Goal: Information Seeking & Learning: Find specific fact

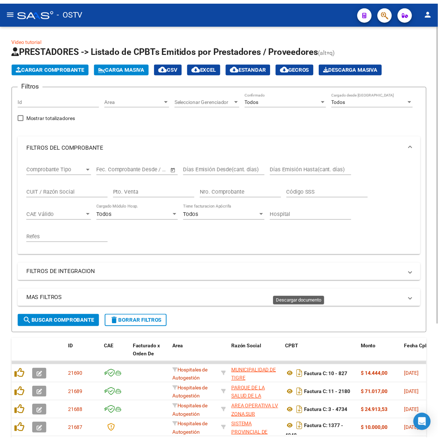
scroll to position [159, 0]
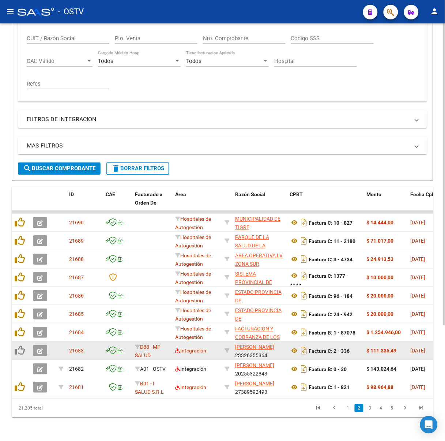
click at [42, 345] on button "button" at bounding box center [40, 350] width 14 height 11
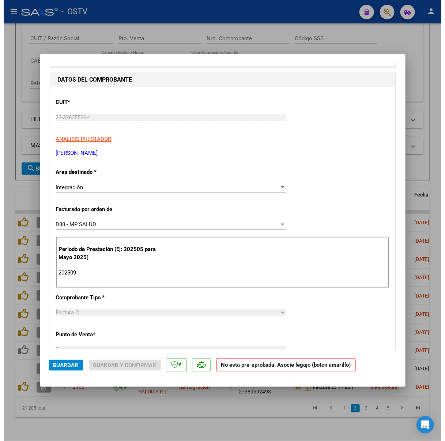
scroll to position [0, 0]
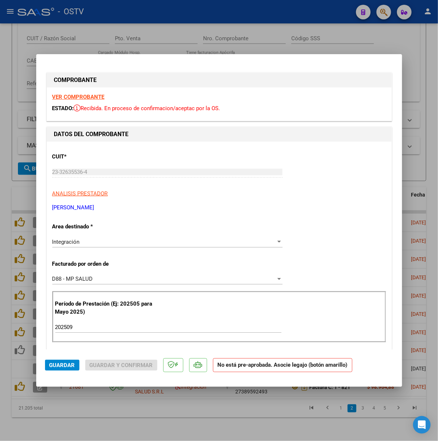
click at [52, 95] on strong "VER COMPROBANTE" at bounding box center [78, 97] width 52 height 7
click at [242, 43] on div at bounding box center [219, 220] width 438 height 441
type input "$ 0,00"
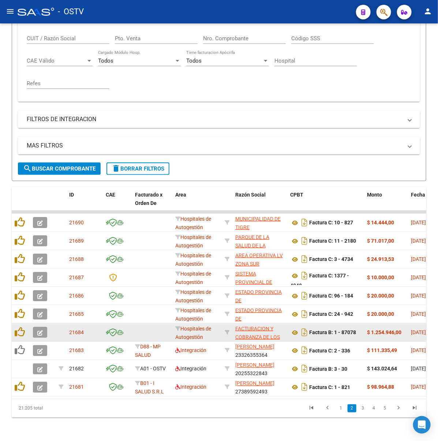
scroll to position [159, 0]
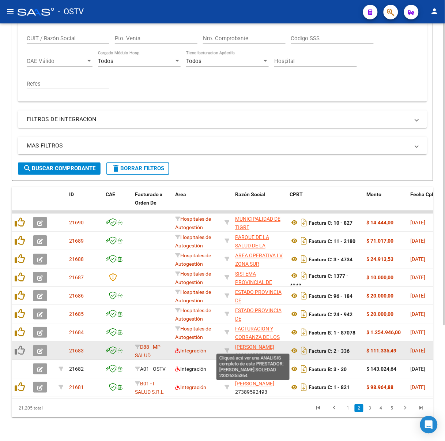
click at [249, 344] on span "[PERSON_NAME]" at bounding box center [254, 347] width 39 height 6
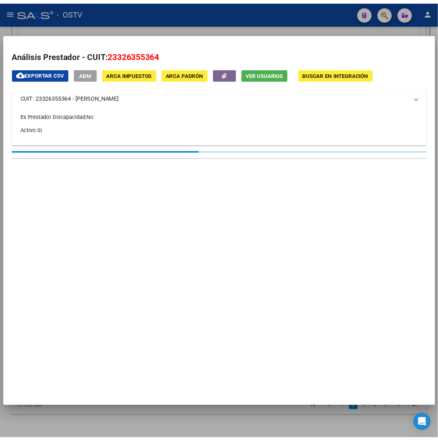
scroll to position [166, 0]
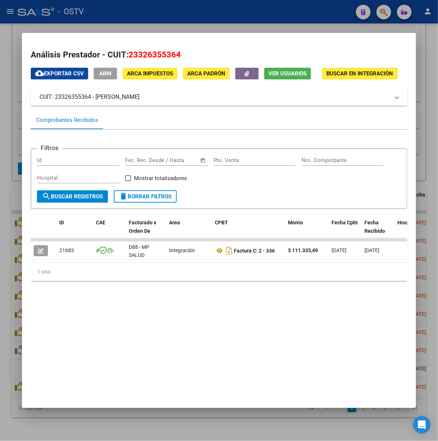
click at [99, 74] on span "ABM" at bounding box center [105, 74] width 12 height 7
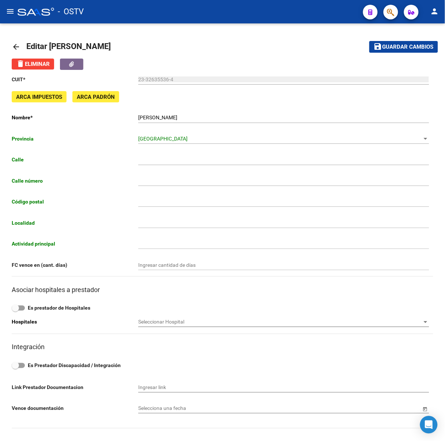
type input "[PERSON_NAME]"
type input "1715"
type input "1846"
type input "ADROGUE"
type input "869090"
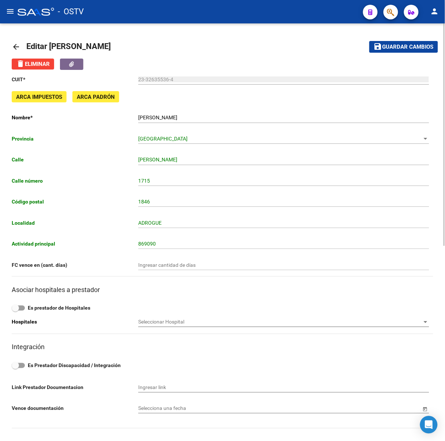
drag, startPoint x: 426, startPoint y: 201, endPoint x: 413, endPoint y: 199, distance: 12.9
click at [424, 201] on input "1846" at bounding box center [283, 202] width 291 height 6
click at [276, 335] on div "CUIT * 23-32635536-4 Ingresar cuit ARCA Impuestos ARCA Padrón Nombre * [PERSON_…" at bounding box center [223, 308] width 422 height 476
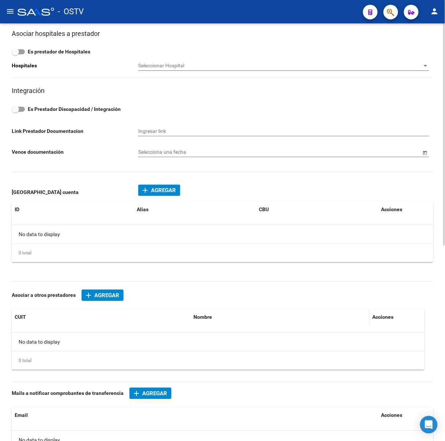
scroll to position [365, 0]
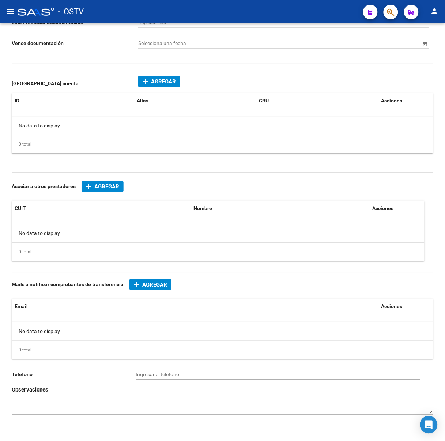
click at [35, 10] on div at bounding box center [36, 12] width 37 height 8
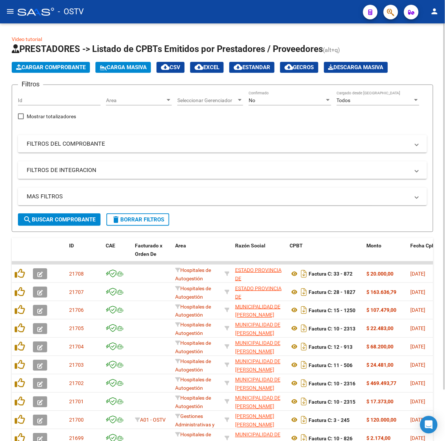
click at [279, 95] on div "No Confirmado" at bounding box center [290, 98] width 83 height 15
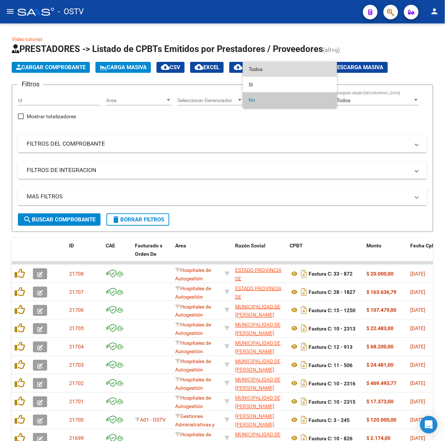
click at [276, 73] on span "Todos" at bounding box center [290, 68] width 83 height 15
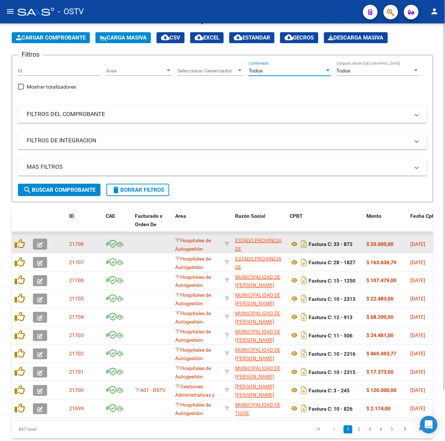
scroll to position [58, 0]
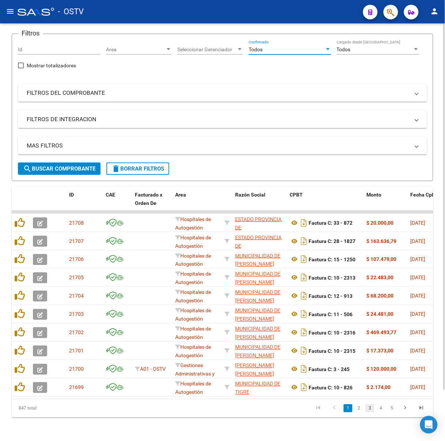
click at [368, 407] on link "3" at bounding box center [370, 408] width 9 height 8
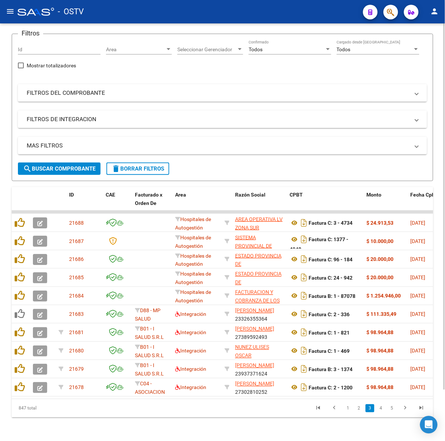
click at [49, 162] on button "search Buscar Comprobante" at bounding box center [59, 168] width 83 height 12
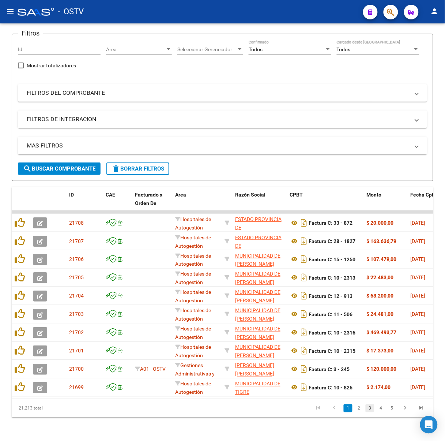
click at [368, 407] on link "3" at bounding box center [370, 408] width 9 height 8
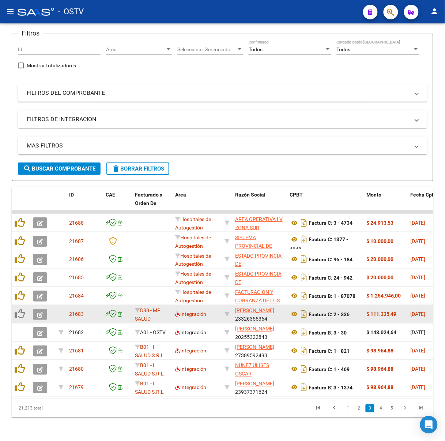
click at [42, 312] on icon "button" at bounding box center [39, 314] width 5 height 5
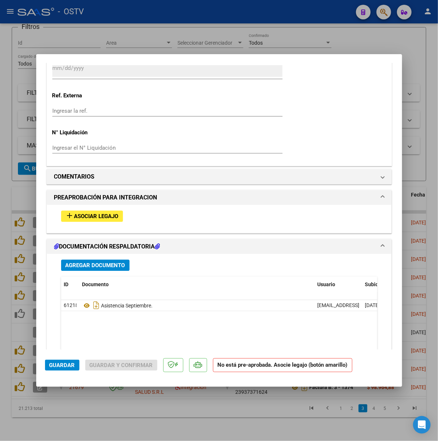
scroll to position [642, 0]
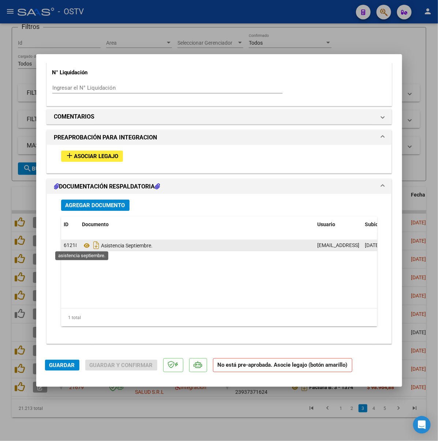
click at [89, 245] on span "Asistencia Septiembre." at bounding box center [117, 245] width 71 height 6
click at [82, 245] on icon at bounding box center [87, 245] width 10 height 9
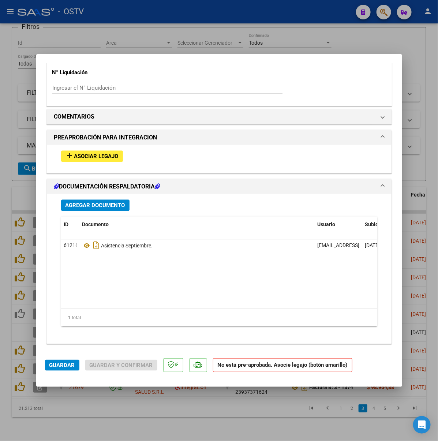
click at [170, 41] on div at bounding box center [219, 220] width 438 height 441
type input "$ 0,00"
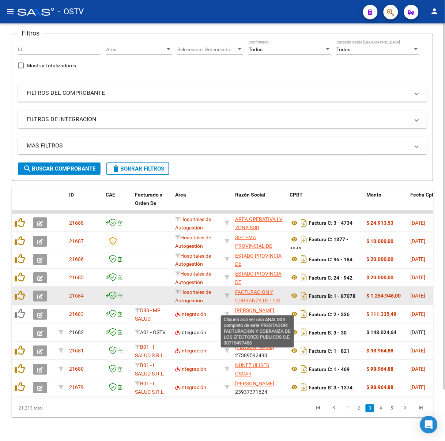
click at [263, 292] on span "FACTURACION Y COBRANZA DE LOS EFECTORES PUBLICOS S.E." at bounding box center [257, 304] width 45 height 31
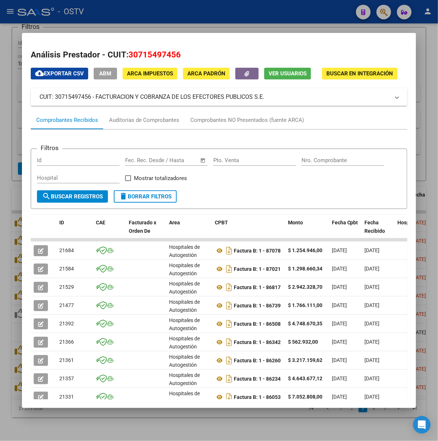
drag, startPoint x: 95, startPoint y: 101, endPoint x: 74, endPoint y: 99, distance: 20.6
click at [74, 99] on mat-expansion-panel-header "CUIT: 30715497456 - FACTURACION Y COBRANZA DE LOS EFECTORES PUBLICOS S.E." at bounding box center [219, 97] width 376 height 18
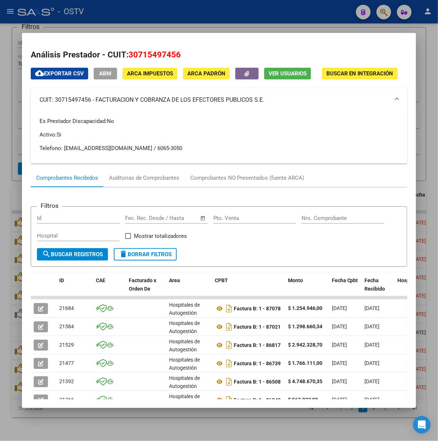
copy mat-panel-title "FACTURACION Y COBRANZA DE LOS EFECTORES PUBLICOS S.E."
click at [212, 9] on div at bounding box center [219, 220] width 438 height 441
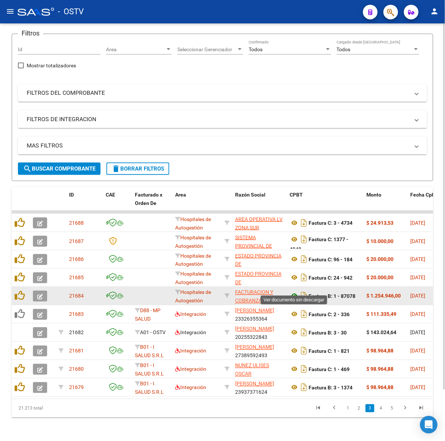
click at [296, 291] on icon at bounding box center [295, 295] width 10 height 9
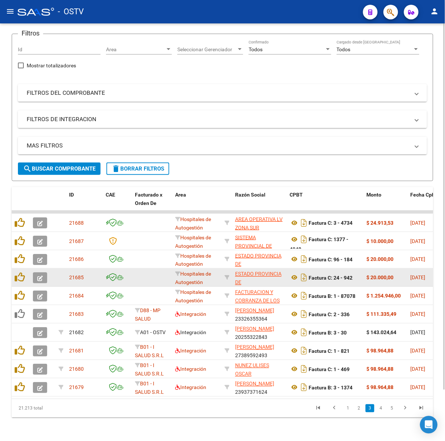
click at [269, 271] on span "ESTADO PROVINCIA DE [GEOGRAPHIC_DATA][PERSON_NAME]" at bounding box center [259, 286] width 49 height 31
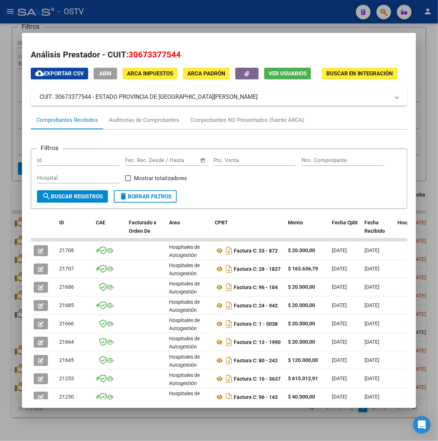
drag, startPoint x: 170, startPoint y: 89, endPoint x: 75, endPoint y: 95, distance: 95.9
click at [75, 95] on mat-expansion-panel-header "CUIT: 30673377544 - ESTADO PROVINCIA DE [GEOGRAPHIC_DATA][PERSON_NAME]" at bounding box center [219, 97] width 376 height 18
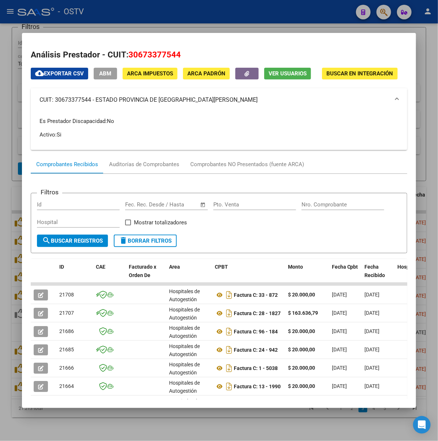
copy mat-panel-title "ESTADO PROVINCIA DE [GEOGRAPHIC_DATA][PERSON_NAME]"
click at [136, 31] on div at bounding box center [219, 220] width 438 height 441
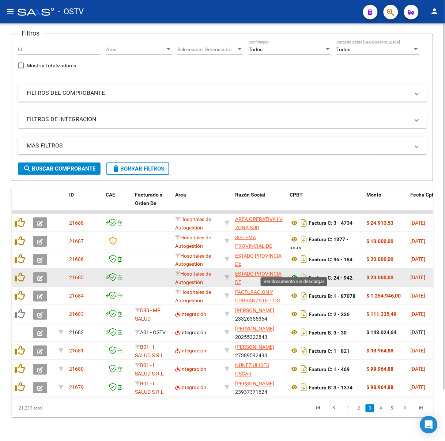
click at [295, 273] on icon at bounding box center [295, 277] width 10 height 9
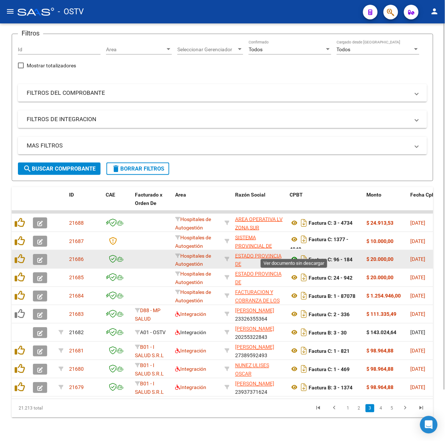
click at [295, 255] on icon at bounding box center [295, 259] width 10 height 9
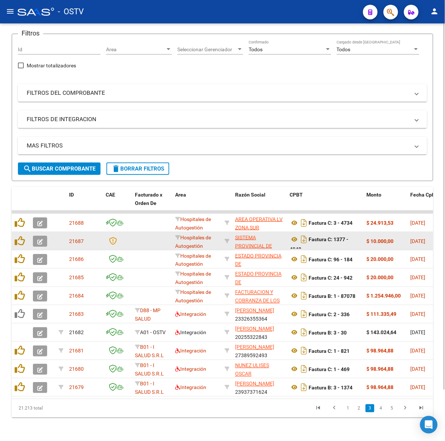
click at [257, 234] on span "SISTEMA PROVINCIAL DE SALUD" at bounding box center [253, 245] width 37 height 23
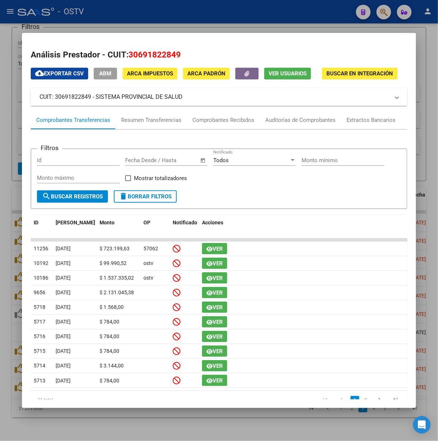
drag, startPoint x: 190, startPoint y: 95, endPoint x: 73, endPoint y: 101, distance: 116.7
click at [73, 101] on mat-expansion-panel-header "CUIT: 30691822849 - SISTEMA PROVINCIAL DE SALUD" at bounding box center [219, 97] width 376 height 18
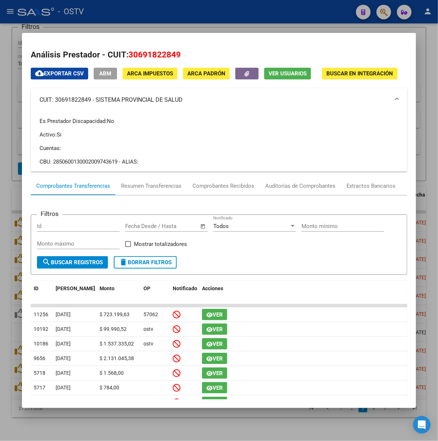
click at [225, 16] on div at bounding box center [219, 220] width 438 height 441
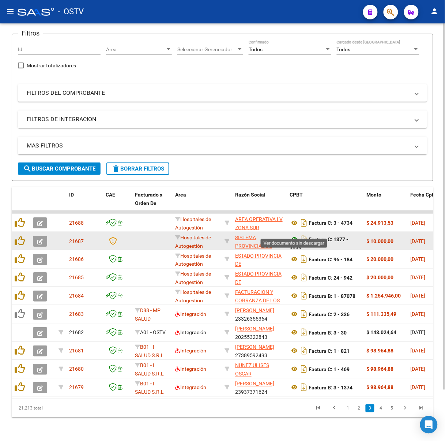
click at [291, 235] on icon at bounding box center [295, 239] width 10 height 9
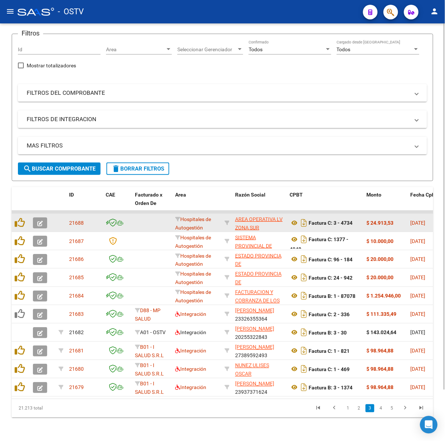
click at [267, 216] on span "AREA OPERATIVA LV ZONA SUR [GEOGRAPHIC_DATA][PERSON_NAME]" at bounding box center [259, 231] width 49 height 31
type textarea "30714329258"
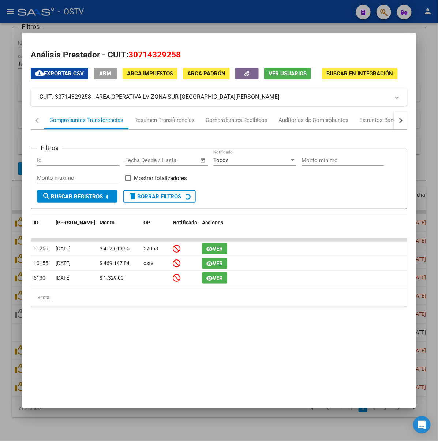
drag, startPoint x: 260, startPoint y: 95, endPoint x: 73, endPoint y: 104, distance: 187.8
click at [73, 104] on mat-expansion-panel-header "CUIT: 30714329258 - AREA OPERATIVA LV ZONA SUR [GEOGRAPHIC_DATA][PERSON_NAME]" at bounding box center [219, 97] width 376 height 18
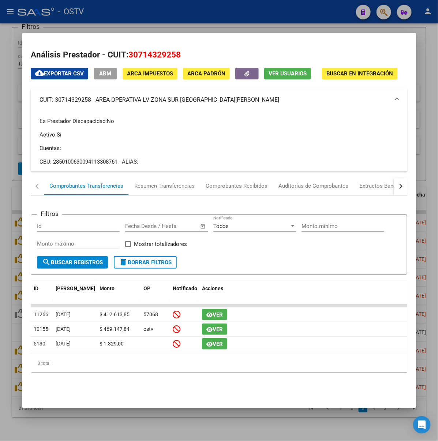
copy mat-panel-title "AREA OPERATIVA LV ZONA SUR [GEOGRAPHIC_DATA][PERSON_NAME]"
click at [173, 18] on div at bounding box center [219, 220] width 438 height 441
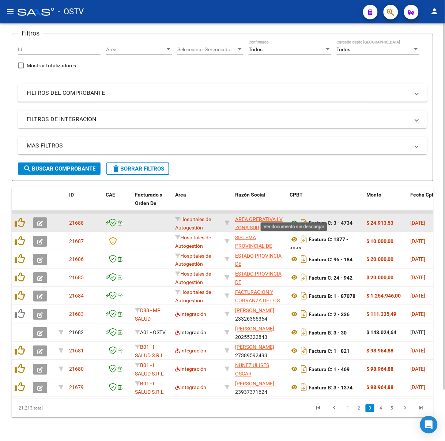
click at [291, 218] on icon at bounding box center [295, 222] width 10 height 9
click at [35, 217] on button "button" at bounding box center [40, 222] width 14 height 11
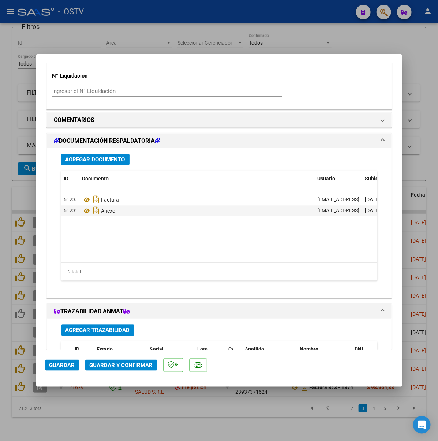
scroll to position [634, 0]
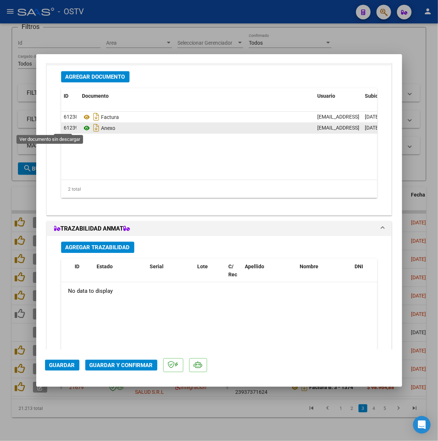
click at [82, 128] on icon at bounding box center [87, 128] width 10 height 9
click at [148, 31] on div at bounding box center [219, 220] width 438 height 441
type input "$ 0,00"
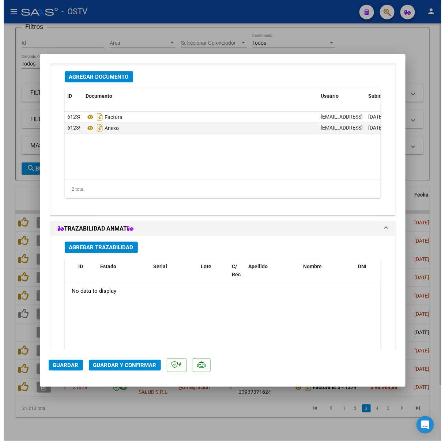
scroll to position [628, 0]
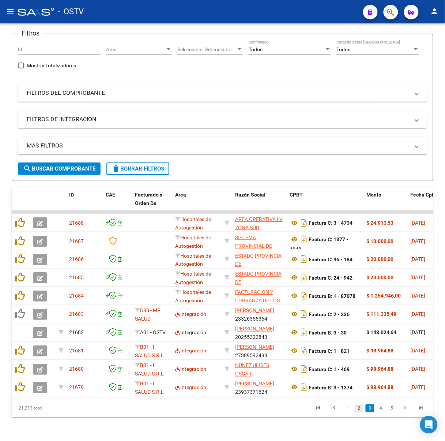
click at [358, 408] on link "2" at bounding box center [359, 408] width 9 height 8
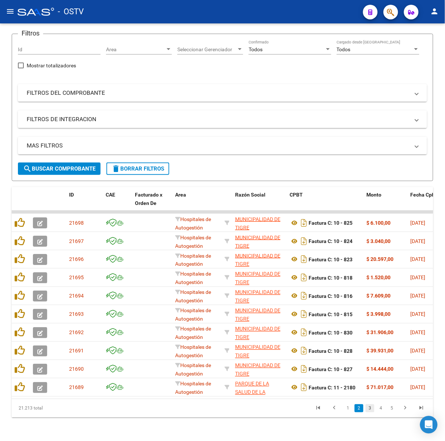
click at [369, 409] on link "3" at bounding box center [370, 408] width 9 height 8
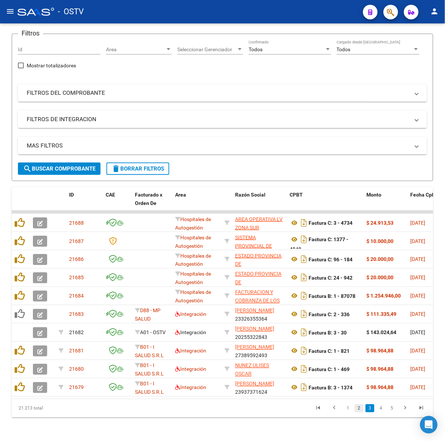
click at [355, 407] on link "2" at bounding box center [359, 408] width 9 height 8
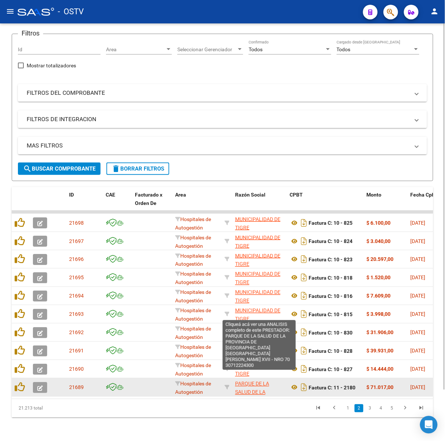
click at [245, 381] on span "PARQUE DE LA SALUD DE LA PROVINCIA DE [GEOGRAPHIC_DATA] [PERSON_NAME] XVII - NR…" at bounding box center [259, 405] width 49 height 48
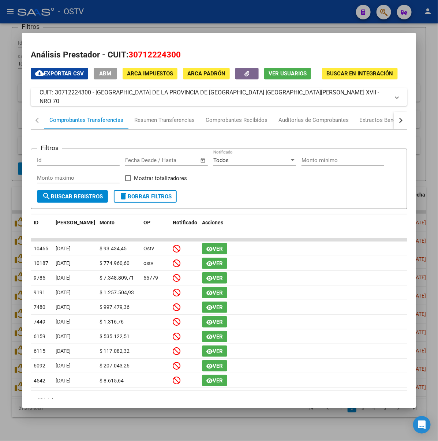
drag, startPoint x: 340, startPoint y: 98, endPoint x: 73, endPoint y: 103, distance: 266.6
click at [73, 103] on mat-expansion-panel-header "CUIT: 30712224300 - [GEOGRAPHIC_DATA] DE LA PROVINCIA DE [GEOGRAPHIC_DATA] [GEO…" at bounding box center [219, 97] width 376 height 18
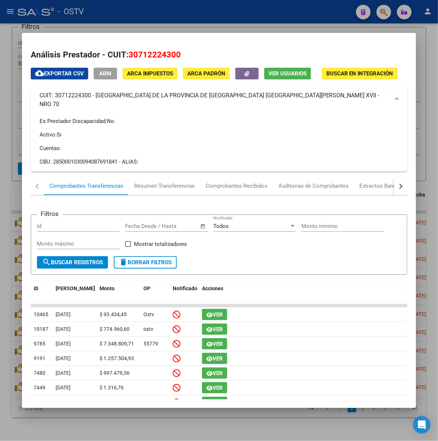
copy mat-panel-title "PARQUE DE LA SALUD DE LA PROVINCIA DE [GEOGRAPHIC_DATA] [PERSON_NAME] XVII - NR…"
click at [121, 22] on div at bounding box center [219, 220] width 438 height 441
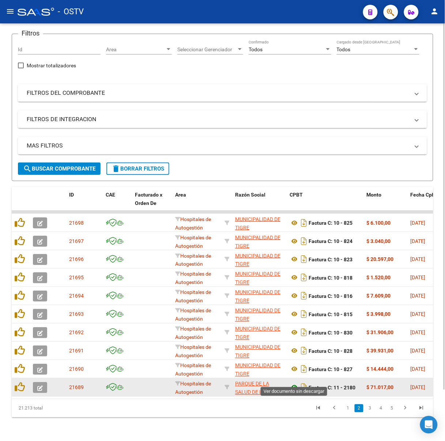
click at [295, 383] on icon at bounding box center [295, 387] width 10 height 9
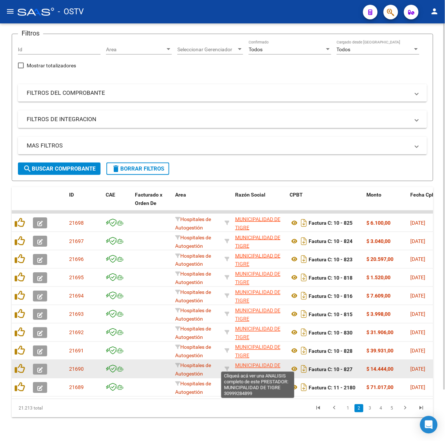
click at [261, 362] on span "MUNICIPALIDAD DE TIGRE" at bounding box center [257, 369] width 45 height 14
type textarea "30999284899"
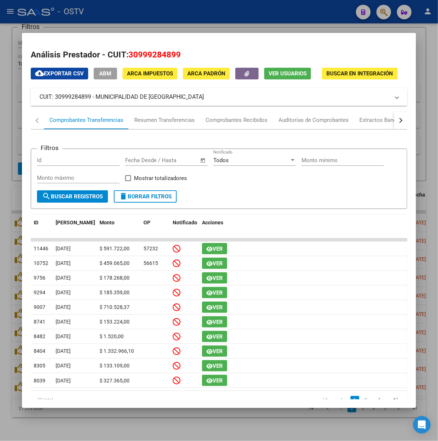
drag, startPoint x: 161, startPoint y: 99, endPoint x: 74, endPoint y: 96, distance: 87.0
click at [74, 96] on mat-panel-title "CUIT: 30999284899 - MUNICIPALIDAD DE [GEOGRAPHIC_DATA]" at bounding box center [214, 96] width 350 height 9
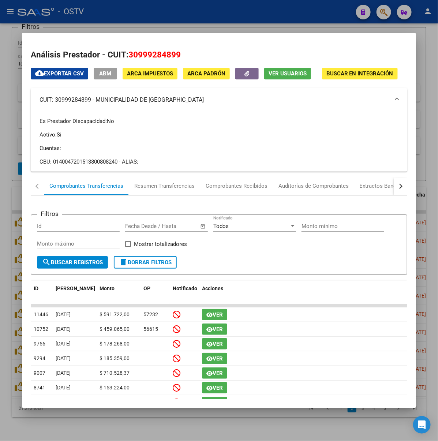
copy mat-panel-title "MUNICIPALIDAD DE TIGRE"
click at [165, 16] on div at bounding box center [219, 220] width 438 height 441
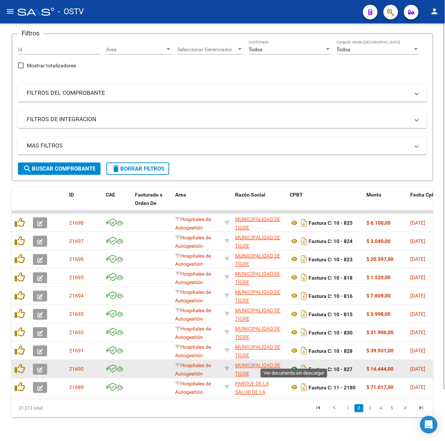
click at [293, 364] on icon at bounding box center [295, 368] width 10 height 9
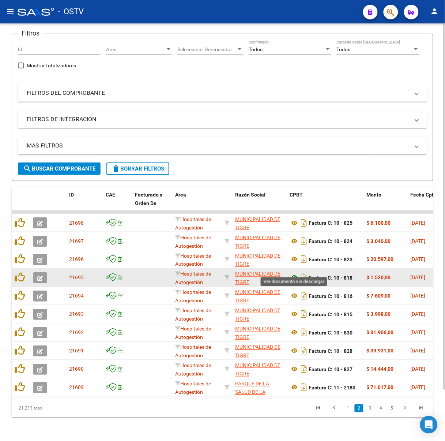
click at [296, 273] on icon at bounding box center [295, 277] width 10 height 9
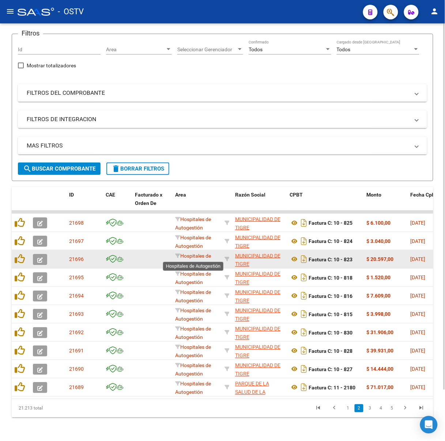
click at [195, 256] on span "Hospitales de Autogestión" at bounding box center [193, 260] width 36 height 14
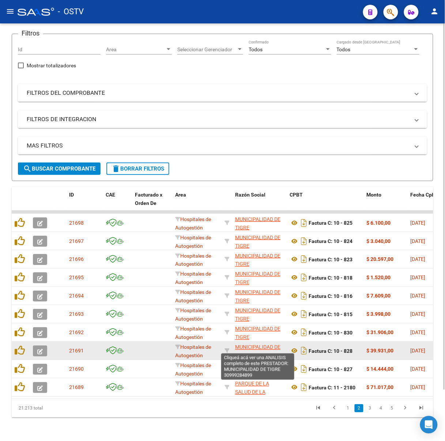
click at [254, 344] on span "MUNICIPALIDAD DE TIGRE" at bounding box center [257, 351] width 45 height 14
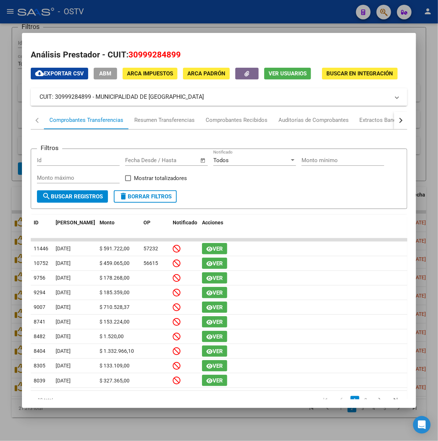
drag, startPoint x: 145, startPoint y: 97, endPoint x: 72, endPoint y: 99, distance: 72.8
click at [72, 99] on mat-panel-title "CUIT: 30999284899 - MUNICIPALIDAD DE [GEOGRAPHIC_DATA]" at bounding box center [214, 96] width 350 height 9
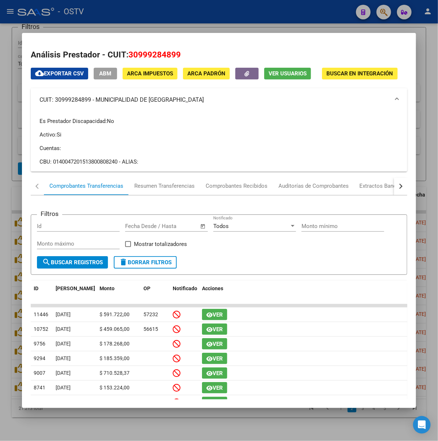
drag, startPoint x: 87, startPoint y: 94, endPoint x: 80, endPoint y: 98, distance: 8.0
click at [80, 98] on mat-panel-title "CUIT: 30999284899 - MUNICIPALIDAD DE [GEOGRAPHIC_DATA]" at bounding box center [214, 99] width 350 height 9
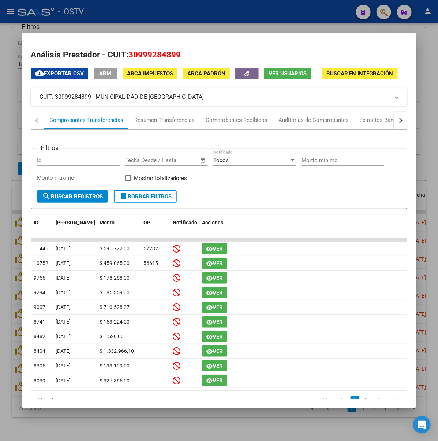
click at [76, 96] on mat-panel-title "CUIT: 30999284899 - MUNICIPALIDAD DE [GEOGRAPHIC_DATA]" at bounding box center [214, 96] width 350 height 9
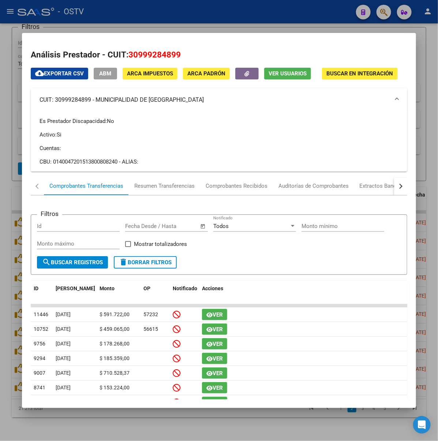
drag, startPoint x: 73, startPoint y: 98, endPoint x: 145, endPoint y: 100, distance: 72.1
click at [145, 100] on mat-panel-title "CUIT: 30999284899 - MUNICIPALIDAD DE [GEOGRAPHIC_DATA]" at bounding box center [214, 99] width 350 height 9
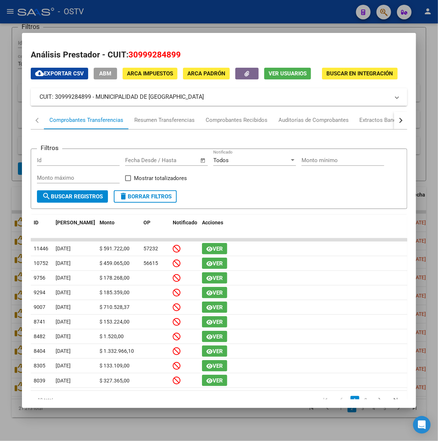
copy mat-panel-title "MUNICIPALIDAD DE TIGRE"
click at [168, 25] on div at bounding box center [219, 220] width 438 height 441
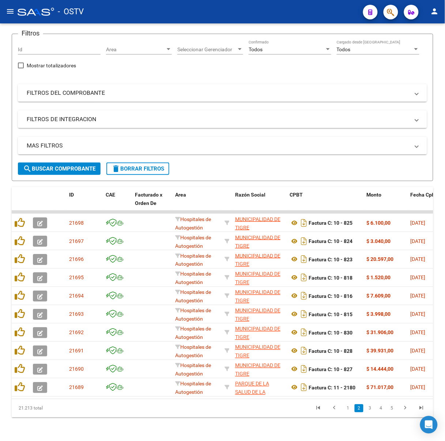
click at [11, 10] on mat-icon "menu" at bounding box center [10, 11] width 9 height 9
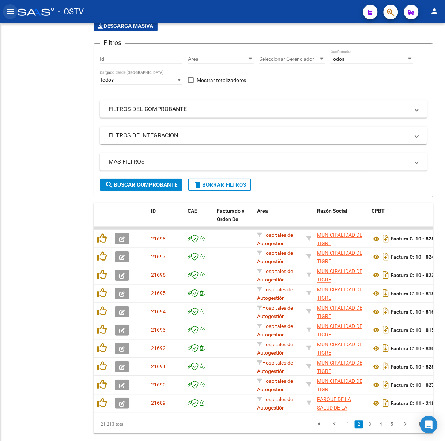
scroll to position [75, 0]
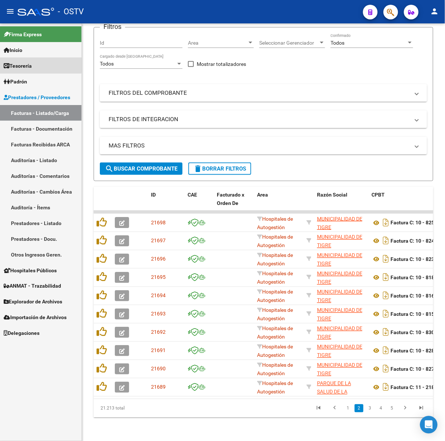
click at [32, 64] on span "Tesorería" at bounding box center [18, 66] width 28 height 8
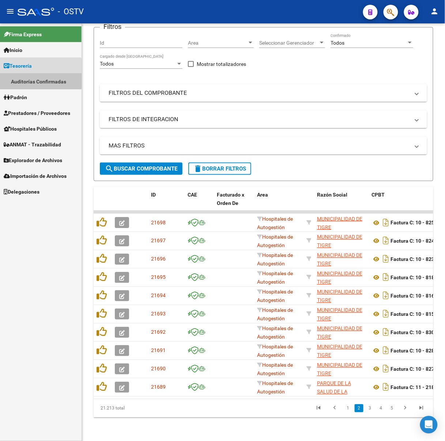
click at [37, 79] on link "Auditorías Confirmadas" at bounding box center [41, 81] width 82 height 16
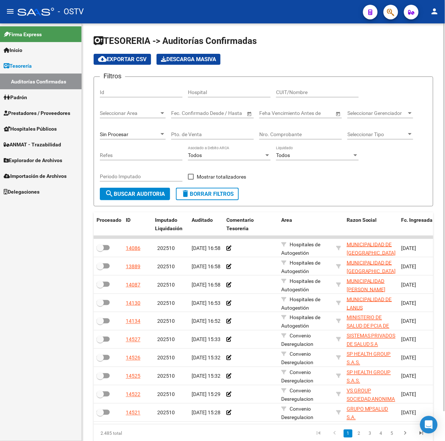
click at [294, 91] on input "CUIT/Nombre" at bounding box center [317, 92] width 83 height 6
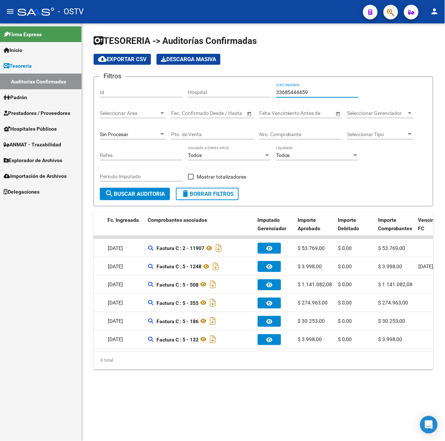
scroll to position [0, 292]
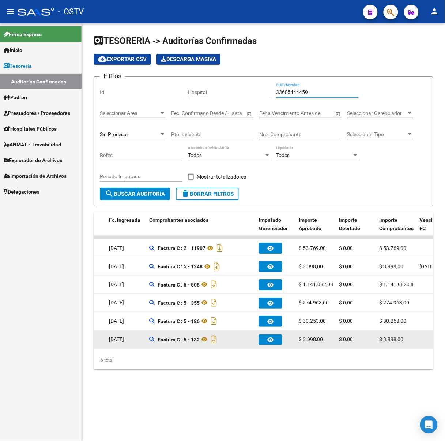
type input "33685444459"
click at [298, 347] on div "9572 202411 [DATE] 14:55 Hospitales de [GEOGRAPHIC_DATA] - 33685444459 [DATE] F…" at bounding box center [284, 339] width 967 height 18
click at [297, 347] on div "9572 202411 [DATE] 14:55 Hospitales de [GEOGRAPHIC_DATA] - 33685444459 [DATE] F…" at bounding box center [284, 339] width 967 height 18
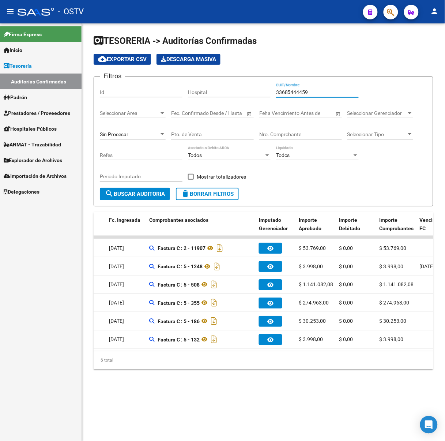
drag, startPoint x: 285, startPoint y: 97, endPoint x: 238, endPoint y: 98, distance: 47.5
click at [238, 98] on div "Filtros Id Hospital 33685444459 CUIT/Nombre Seleccionar Area Seleccionar Area F…" at bounding box center [263, 135] width 327 height 105
drag, startPoint x: 297, startPoint y: 87, endPoint x: 297, endPoint y: 92, distance: 4.8
click at [297, 92] on input "33685444459" at bounding box center [317, 92] width 83 height 6
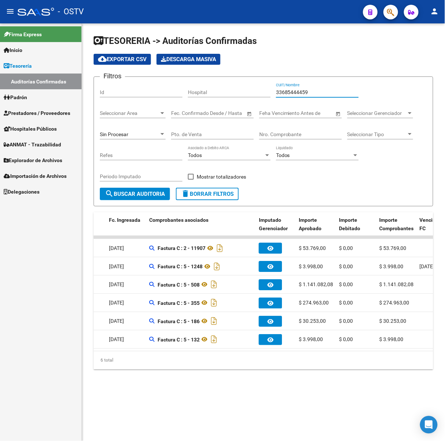
click at [297, 92] on input "33685444459" at bounding box center [317, 92] width 83 height 6
click at [57, 98] on link "Padrón" at bounding box center [41, 97] width 82 height 16
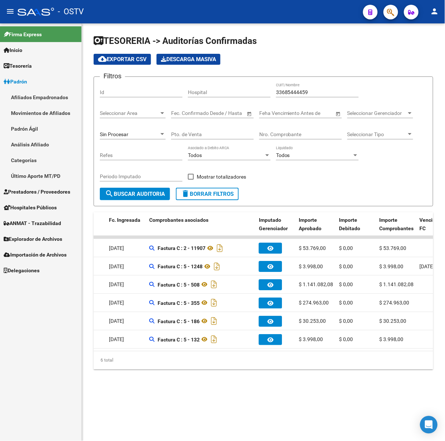
click at [59, 198] on link "Prestadores / Proveedores" at bounding box center [41, 192] width 82 height 16
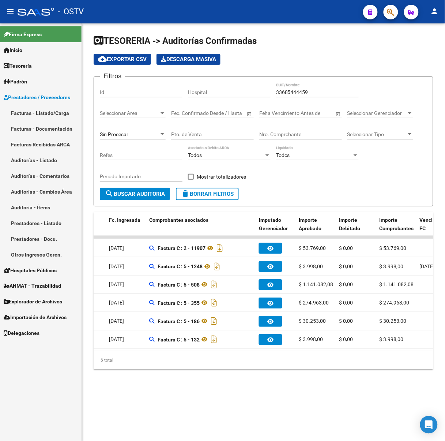
click at [47, 109] on link "Facturas - Listado/Carga" at bounding box center [41, 113] width 82 height 16
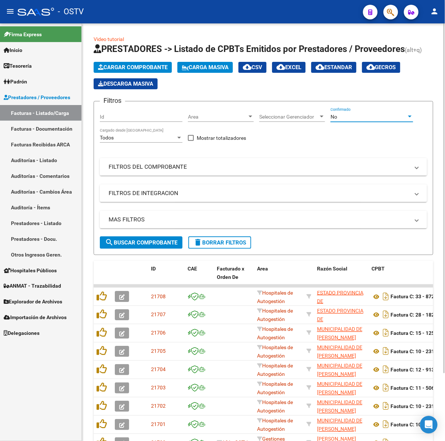
click at [356, 115] on div "No" at bounding box center [368, 117] width 76 height 6
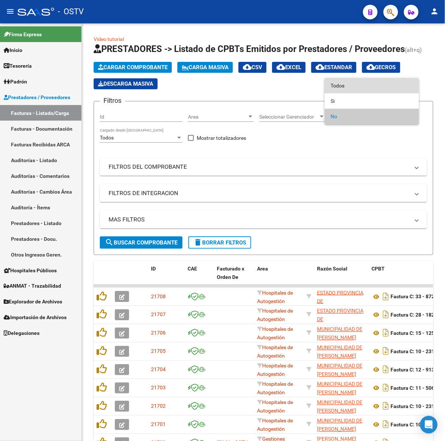
click at [345, 82] on span "Todos" at bounding box center [371, 85] width 83 height 15
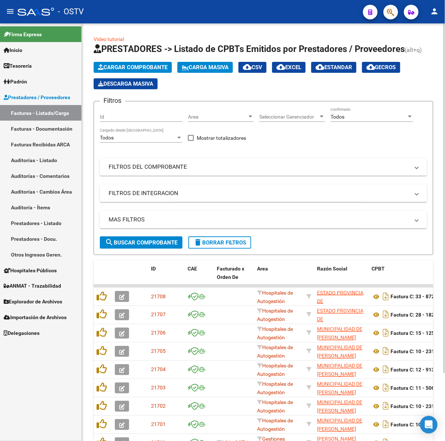
click at [235, 163] on mat-panel-title "FILTROS DEL COMPROBANTE" at bounding box center [259, 167] width 301 height 8
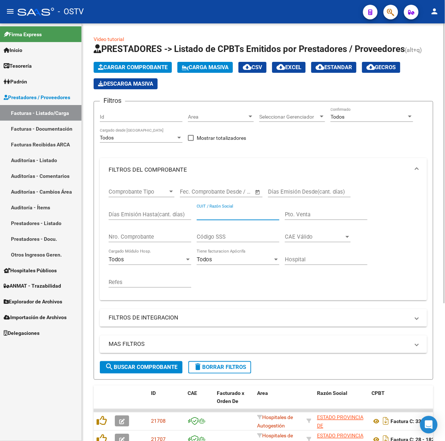
paste input "33685444459"
type input "33685444459"
click at [174, 369] on button "search Buscar Comprobante" at bounding box center [141, 367] width 83 height 12
click at [146, 235] on input "Nro. Comprobante" at bounding box center [150, 236] width 83 height 7
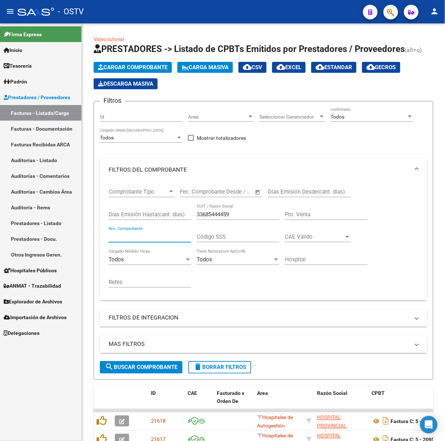
click at [8, 13] on mat-icon "menu" at bounding box center [10, 11] width 9 height 9
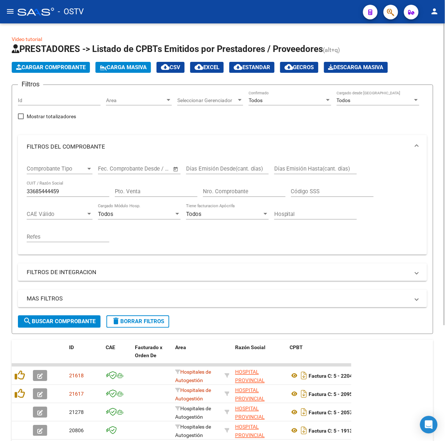
click at [262, 189] on input "Nro. Comprobante" at bounding box center [244, 191] width 83 height 7
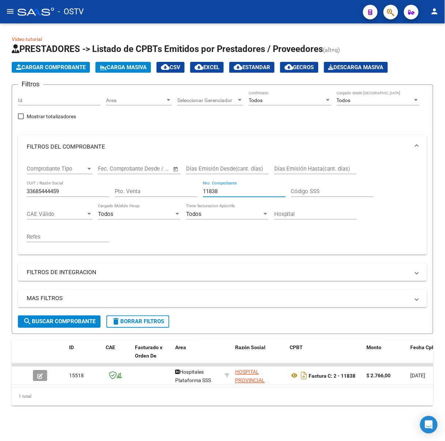
drag, startPoint x: 234, startPoint y: 188, endPoint x: 209, endPoint y: 189, distance: 24.9
click at [209, 189] on input "11838" at bounding box center [244, 191] width 83 height 7
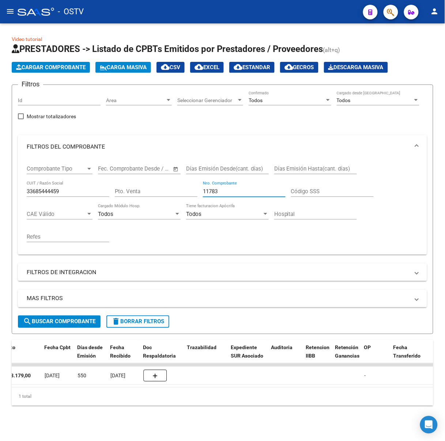
scroll to position [0, 371]
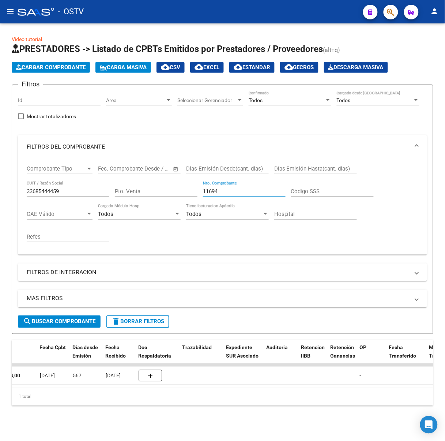
drag, startPoint x: 226, startPoint y: 192, endPoint x: 209, endPoint y: 192, distance: 17.2
click at [209, 192] on input "11694" at bounding box center [244, 191] width 83 height 7
drag, startPoint x: 238, startPoint y: 192, endPoint x: 208, endPoint y: 193, distance: 30.0
click at [209, 193] on input "11513" at bounding box center [244, 191] width 83 height 7
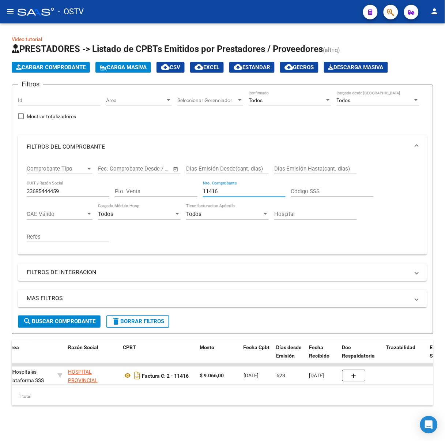
scroll to position [0, 273]
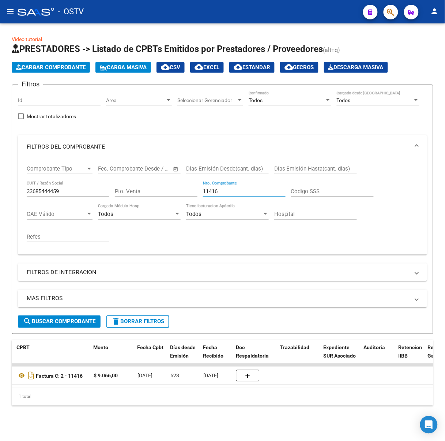
drag, startPoint x: 229, startPoint y: 192, endPoint x: 126, endPoint y: 175, distance: 103.7
click at [126, 175] on div "Comprobante Tipo Comprobante Tipo Fecha inicio – Fecha fin Fec. Comprobante Des…" at bounding box center [223, 203] width 392 height 90
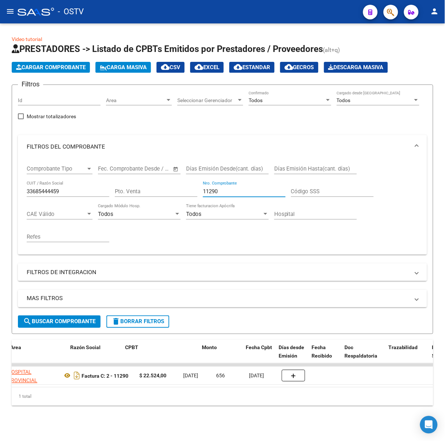
scroll to position [0, 165]
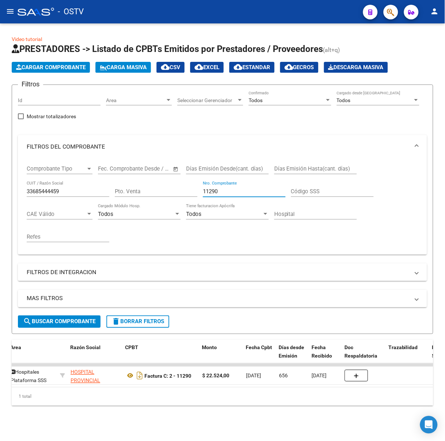
drag, startPoint x: 226, startPoint y: 190, endPoint x: 208, endPoint y: 190, distance: 17.9
click at [208, 190] on input "11290" at bounding box center [244, 191] width 83 height 7
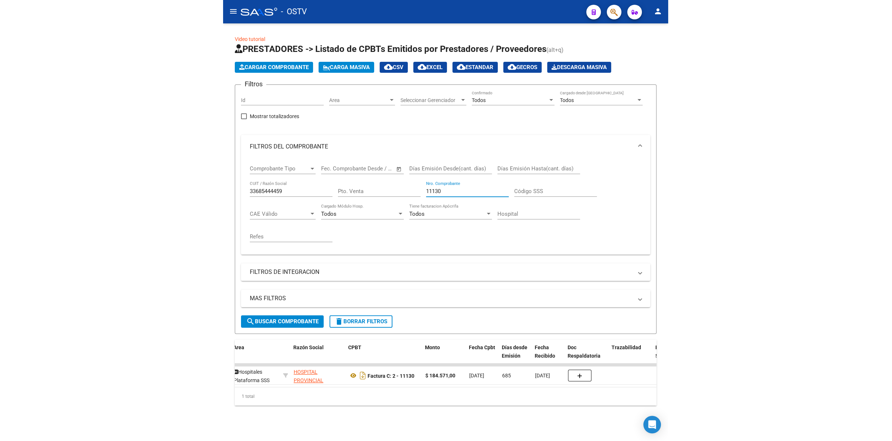
scroll to position [0, 284]
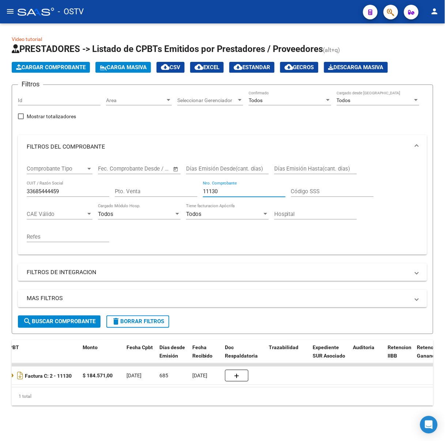
type input "11130"
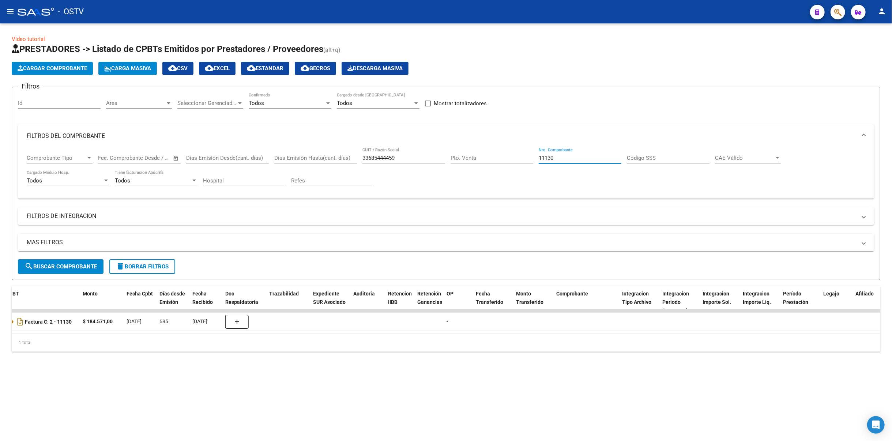
click at [21, 12] on div at bounding box center [36, 12] width 37 height 8
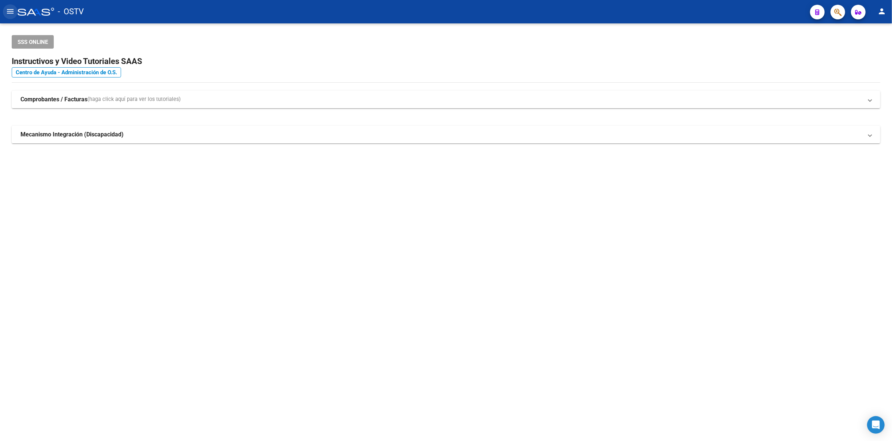
click at [6, 8] on mat-icon "menu" at bounding box center [10, 11] width 9 height 9
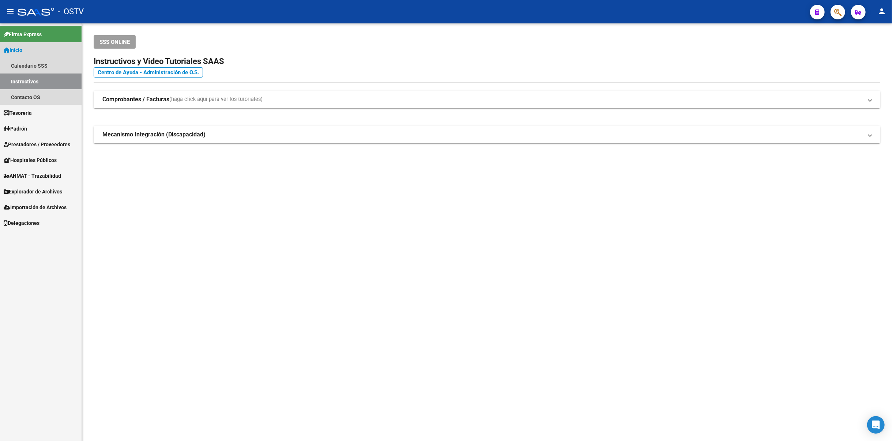
click at [33, 50] on link "Inicio" at bounding box center [41, 50] width 82 height 16
click at [36, 111] on link "Tesorería" at bounding box center [41, 113] width 82 height 16
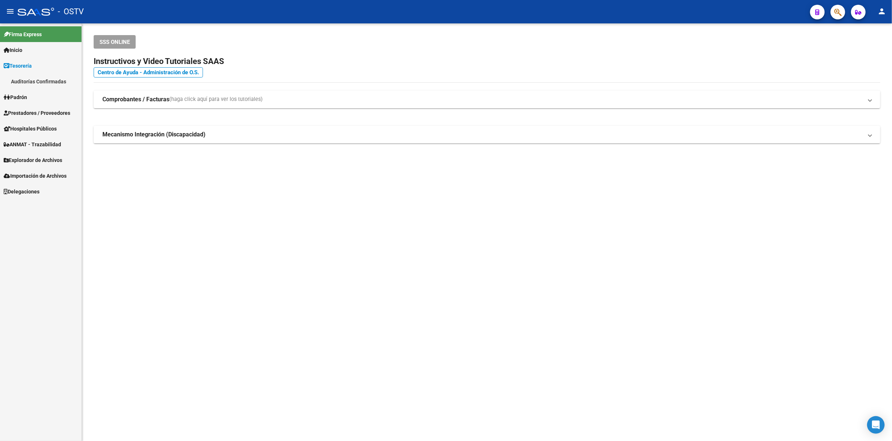
click at [40, 111] on span "Prestadores / Proveedores" at bounding box center [37, 113] width 67 height 8
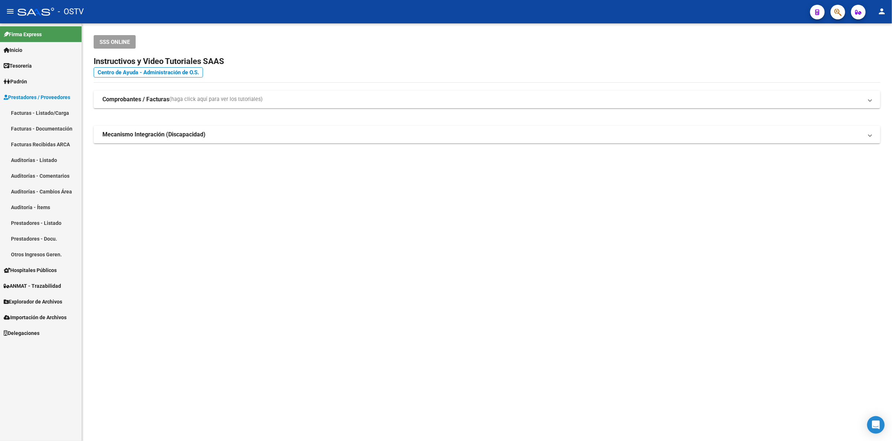
click at [51, 109] on link "Facturas - Listado/Carga" at bounding box center [41, 113] width 82 height 16
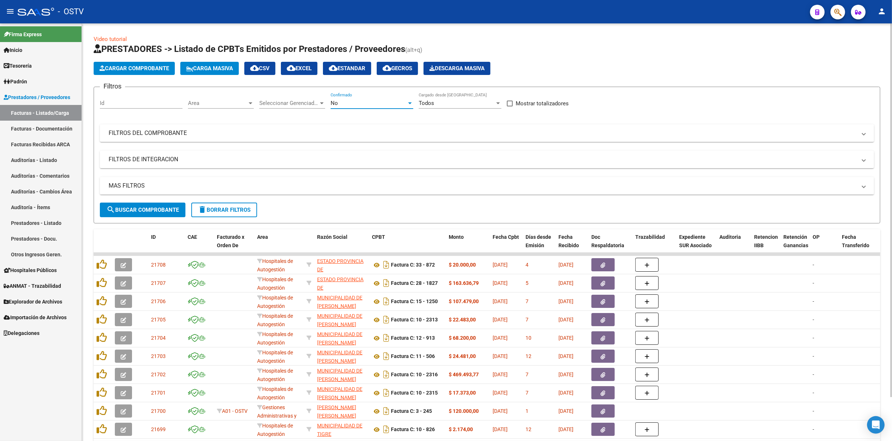
click at [363, 102] on div "No" at bounding box center [368, 103] width 76 height 7
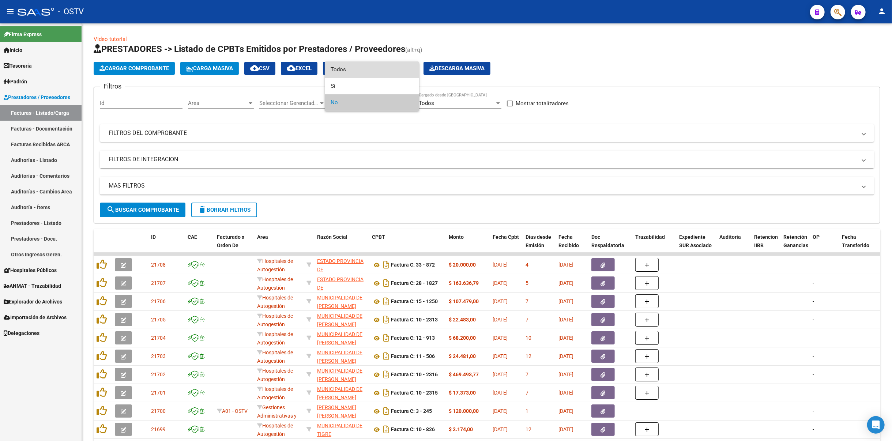
click at [367, 67] on span "Todos" at bounding box center [371, 69] width 83 height 16
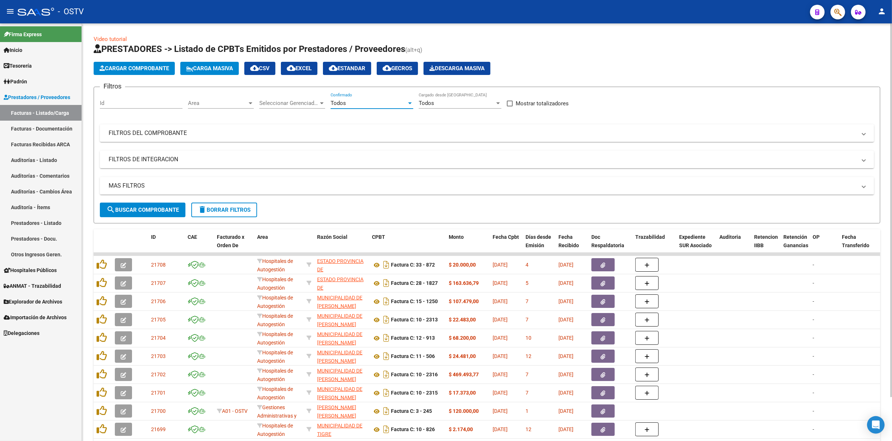
click at [161, 207] on span "search Buscar Comprobante" at bounding box center [142, 210] width 72 height 7
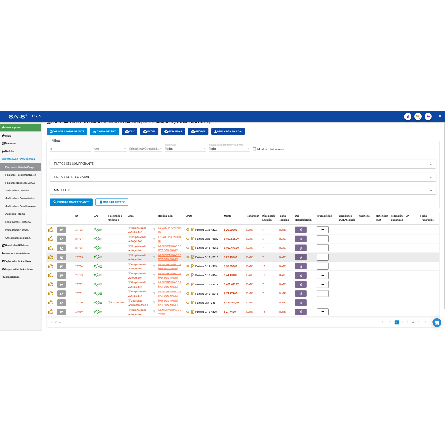
scroll to position [49, 0]
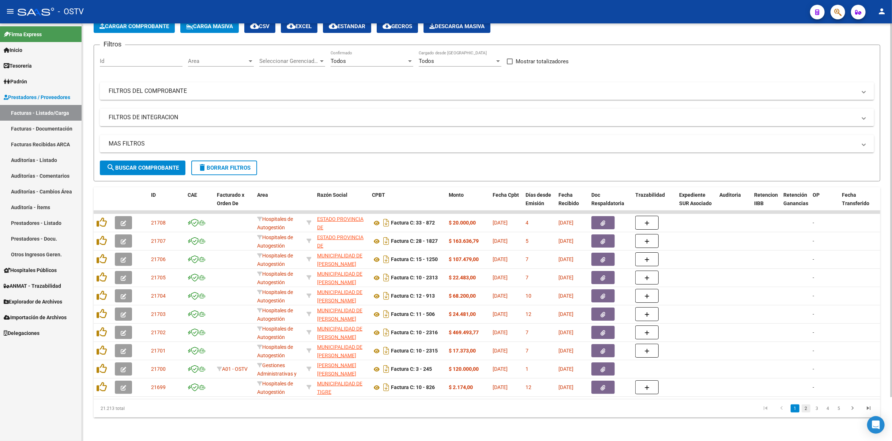
click at [445, 410] on link "2" at bounding box center [805, 408] width 9 height 8
click at [445, 410] on link "3" at bounding box center [816, 408] width 9 height 8
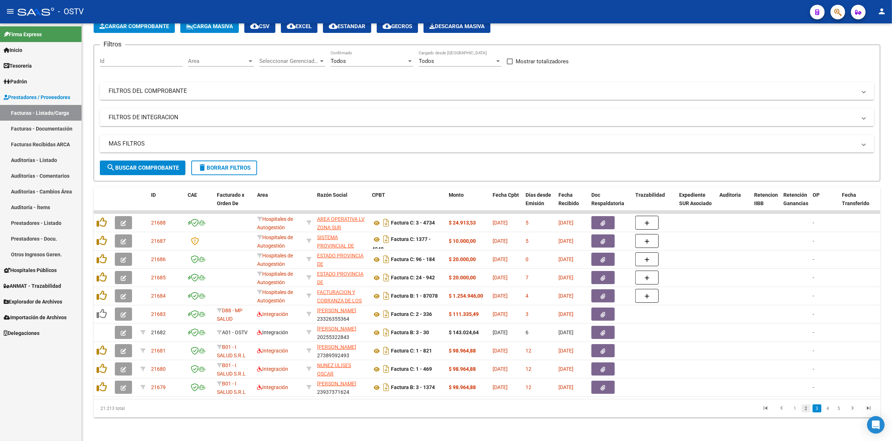
click at [445, 409] on link "2" at bounding box center [805, 408] width 9 height 8
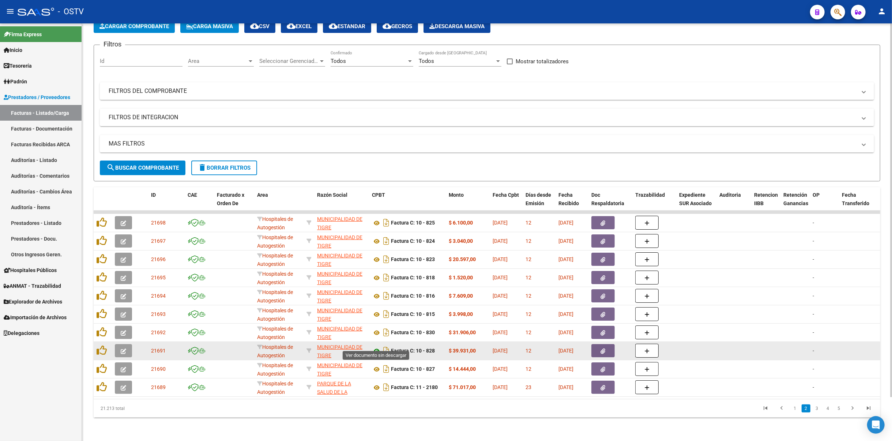
click at [374, 347] on icon at bounding box center [377, 351] width 10 height 9
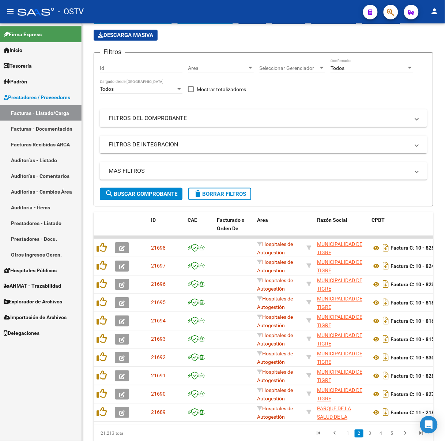
click at [11, 12] on mat-icon "menu" at bounding box center [10, 11] width 9 height 9
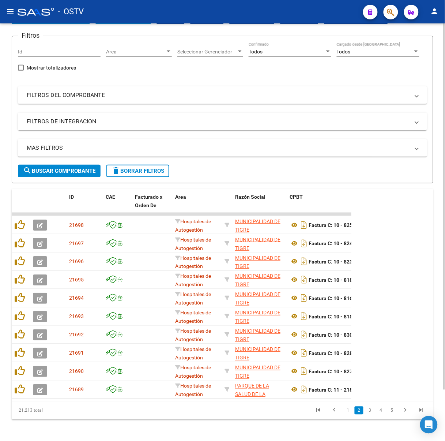
click at [78, 167] on span "search Buscar Comprobante" at bounding box center [59, 170] width 72 height 7
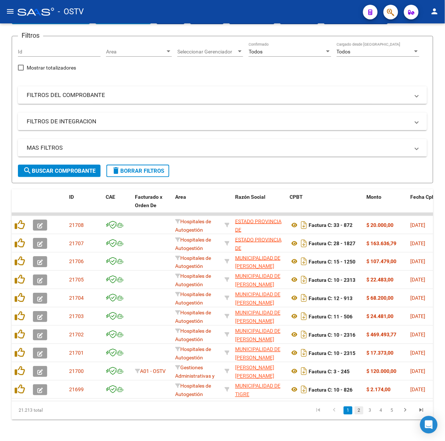
click at [359, 414] on link "2" at bounding box center [359, 410] width 9 height 8
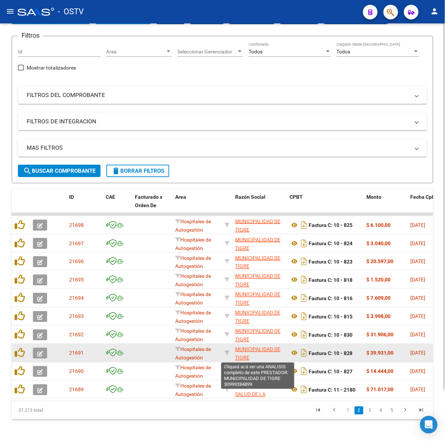
click at [262, 346] on span "MUNICIPALIDAD DE TIGRE" at bounding box center [257, 353] width 45 height 14
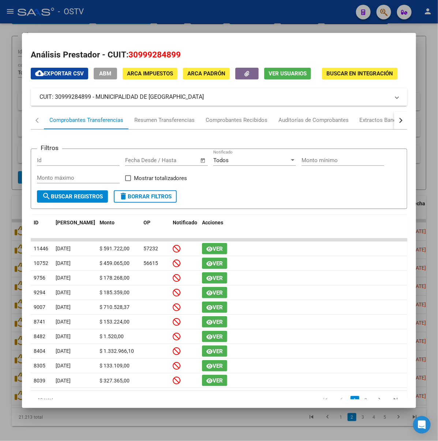
drag, startPoint x: 147, startPoint y: 95, endPoint x: 75, endPoint y: 95, distance: 72.0
click at [75, 95] on mat-panel-title "CUIT: 30999284899 - MUNICIPALIDAD DE [GEOGRAPHIC_DATA]" at bounding box center [214, 96] width 350 height 9
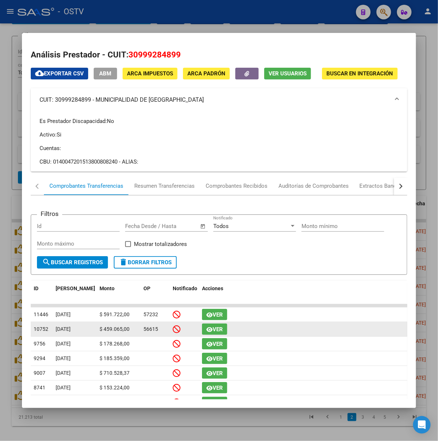
copy mat-panel-title "MUNICIPALIDAD DE TIGRE"
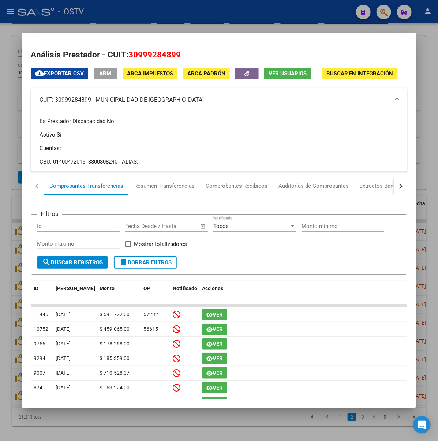
drag, startPoint x: 186, startPoint y: 5, endPoint x: 183, endPoint y: 19, distance: 14.3
click at [185, 7] on div at bounding box center [219, 220] width 438 height 441
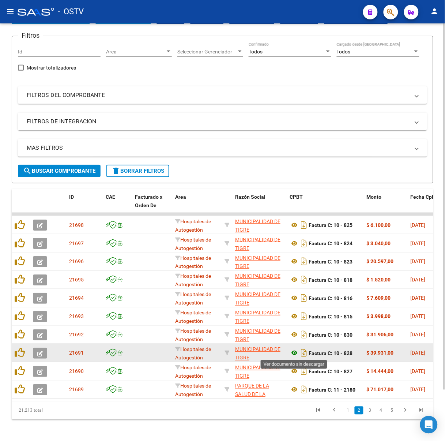
click at [295, 352] on icon at bounding box center [295, 352] width 10 height 9
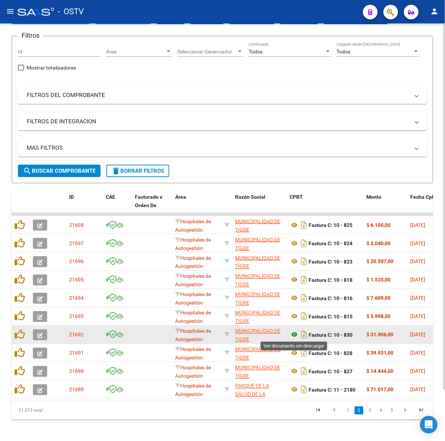
click at [295, 332] on icon at bounding box center [295, 334] width 10 height 9
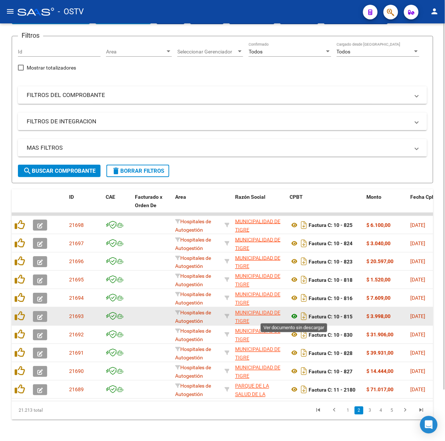
click at [293, 315] on icon at bounding box center [295, 316] width 10 height 9
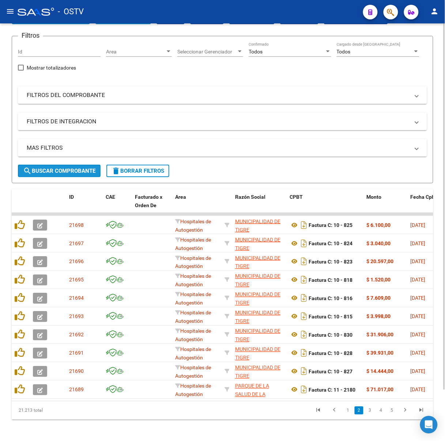
click at [60, 169] on span "search Buscar Comprobante" at bounding box center [59, 170] width 72 height 7
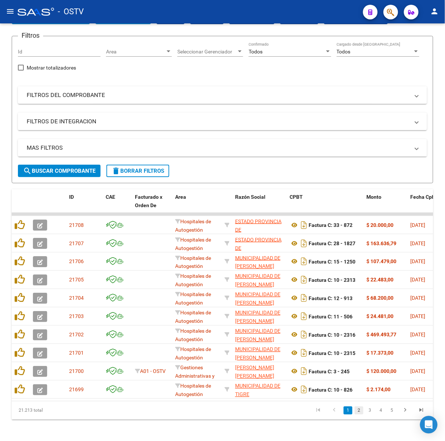
click at [358, 414] on link "2" at bounding box center [359, 410] width 9 height 8
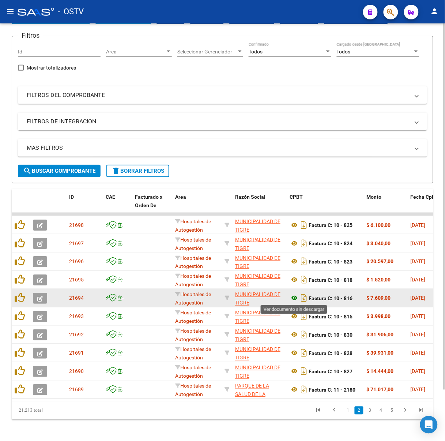
click at [291, 296] on icon at bounding box center [295, 298] width 10 height 9
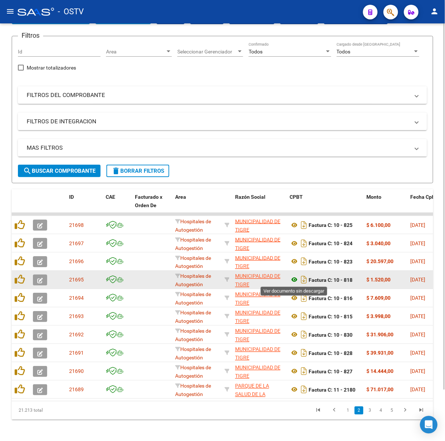
click at [296, 277] on icon at bounding box center [295, 279] width 10 height 9
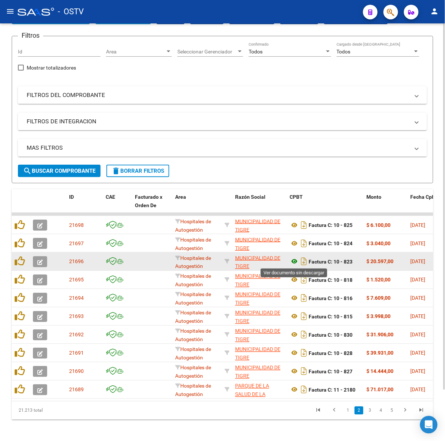
click at [291, 261] on icon at bounding box center [295, 261] width 10 height 9
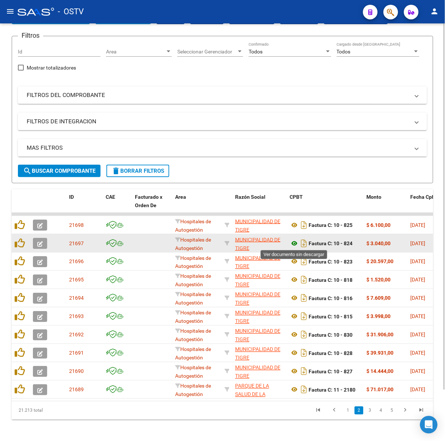
click at [295, 245] on icon at bounding box center [295, 243] width 10 height 9
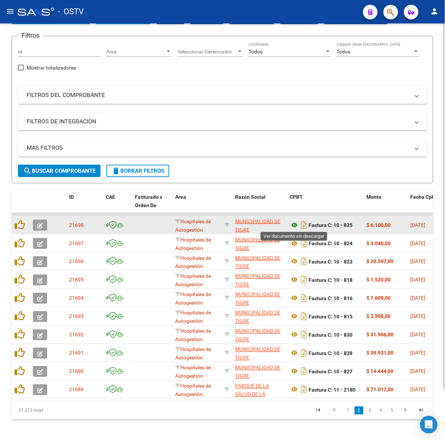
click at [291, 224] on icon at bounding box center [295, 224] width 10 height 9
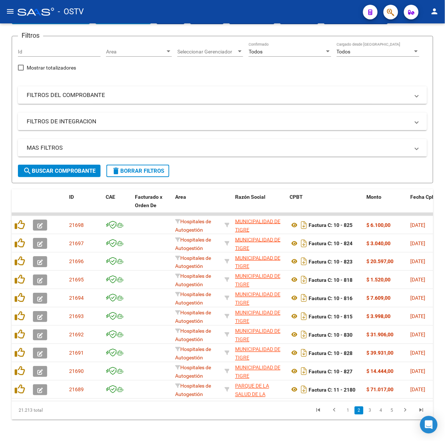
click at [345, 414] on link "1" at bounding box center [348, 410] width 9 height 8
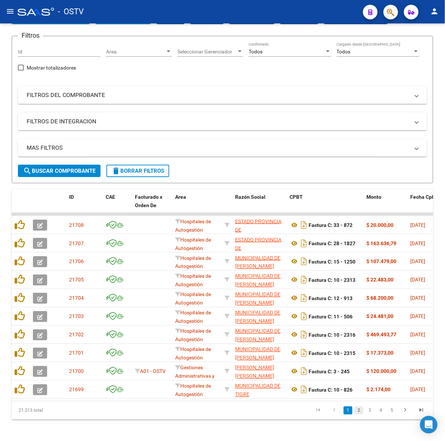
click at [359, 414] on link "2" at bounding box center [359, 410] width 9 height 8
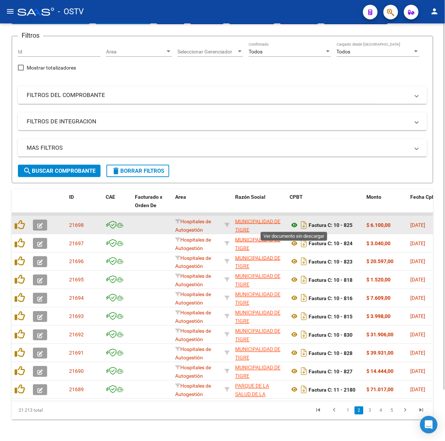
click at [296, 227] on icon at bounding box center [295, 224] width 10 height 9
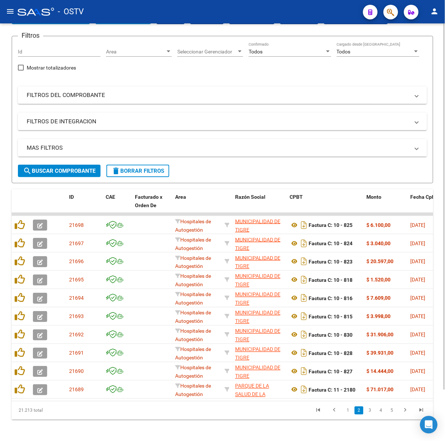
click at [10, 230] on div "Video tutorial PRESTADORES -> Listado de CPBTs Emitidos por Prestadores / Prove…" at bounding box center [222, 209] width 445 height 468
click at [353, 415] on li "1" at bounding box center [348, 410] width 11 height 12
click at [345, 419] on div "21.213 total 1 2 3 4 5" at bounding box center [223, 410] width 422 height 18
click at [350, 414] on link "1" at bounding box center [348, 410] width 9 height 8
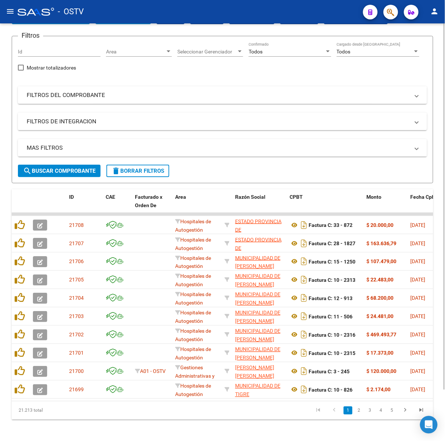
click at [359, 414] on link "2" at bounding box center [359, 410] width 9 height 8
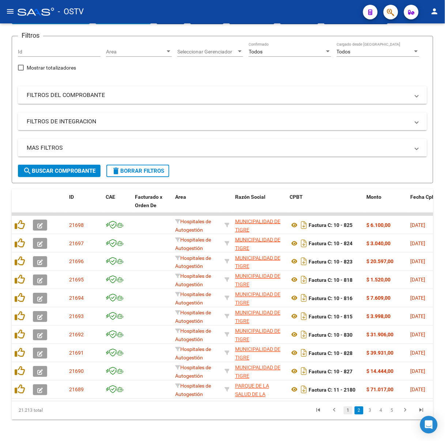
click at [345, 414] on link "1" at bounding box center [348, 410] width 9 height 8
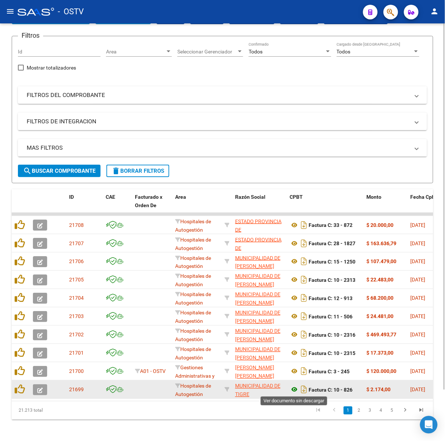
click at [296, 388] on icon at bounding box center [295, 389] width 10 height 9
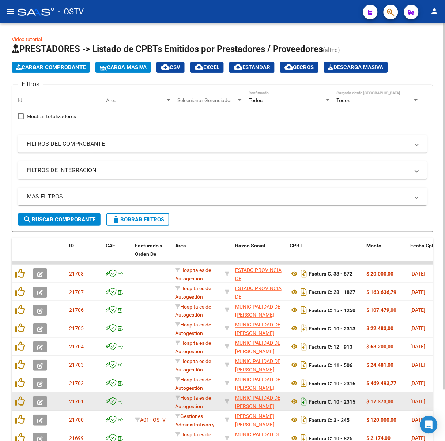
scroll to position [58, 0]
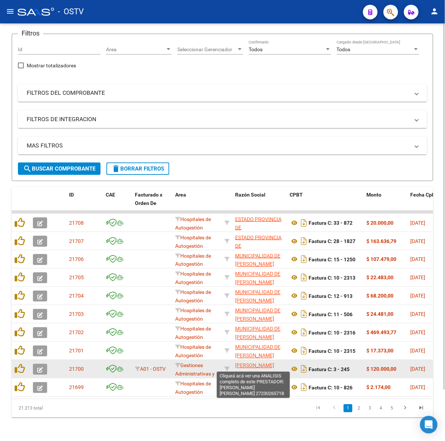
click at [264, 362] on span "[PERSON_NAME] [PERSON_NAME]" at bounding box center [254, 369] width 39 height 14
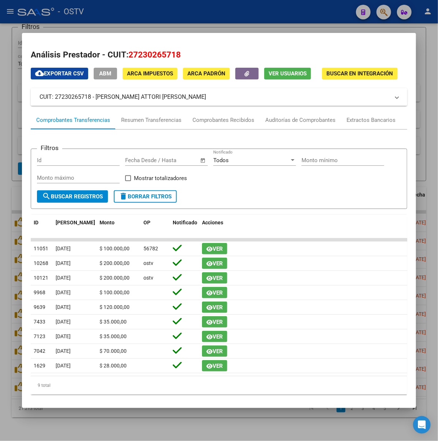
drag, startPoint x: 151, startPoint y: 96, endPoint x: 74, endPoint y: 96, distance: 76.8
click at [74, 96] on mat-panel-title "CUIT: 27230265718 - [PERSON_NAME] ATTORI [PERSON_NAME]" at bounding box center [214, 96] width 350 height 9
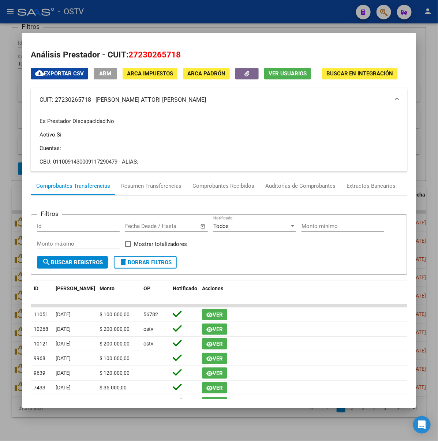
copy mat-panel-title "[PERSON_NAME] [PERSON_NAME]"
click at [129, 18] on div at bounding box center [219, 220] width 438 height 441
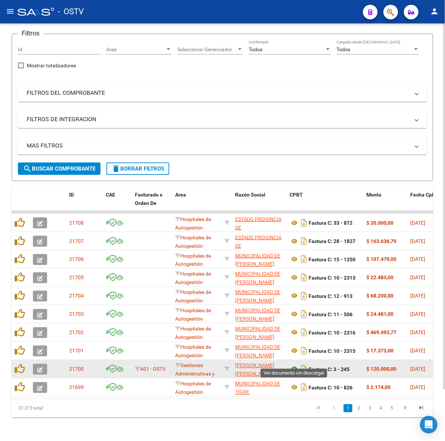
click at [295, 364] on icon at bounding box center [295, 368] width 10 height 9
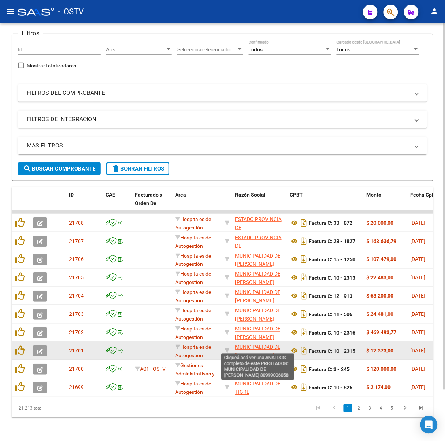
click at [273, 344] on span "MUNICIPALIDAD DE [PERSON_NAME]" at bounding box center [257, 351] width 45 height 14
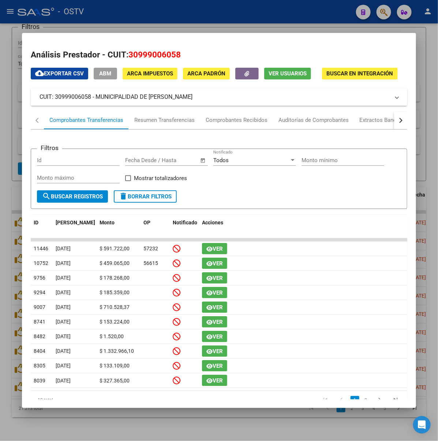
drag, startPoint x: 175, startPoint y: 99, endPoint x: 74, endPoint y: 96, distance: 101.3
click at [74, 96] on mat-panel-title "CUIT: 30999006058 - MUNICIPALIDAD DE [PERSON_NAME]" at bounding box center [214, 96] width 350 height 9
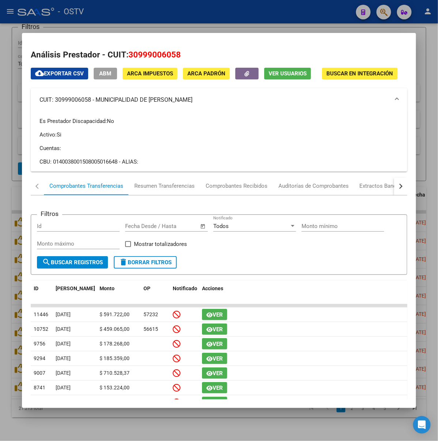
copy mat-panel-title "MUNICIPALIDAD DE [PERSON_NAME]"
click at [192, 22] on div at bounding box center [219, 220] width 438 height 441
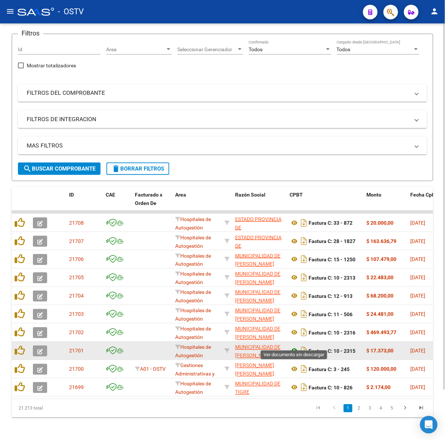
click at [293, 346] on icon at bounding box center [295, 350] width 10 height 9
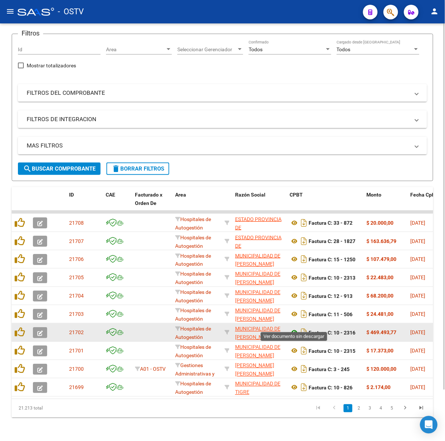
click at [296, 328] on icon at bounding box center [295, 332] width 10 height 9
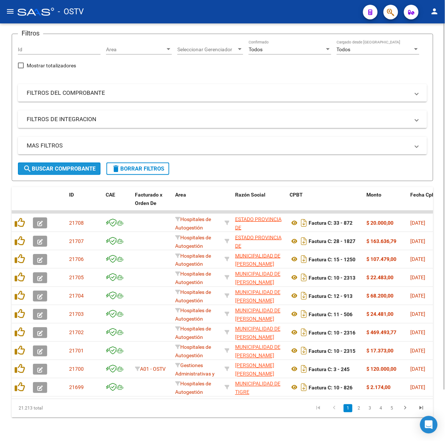
click at [77, 164] on button "search Buscar Comprobante" at bounding box center [59, 168] width 83 height 12
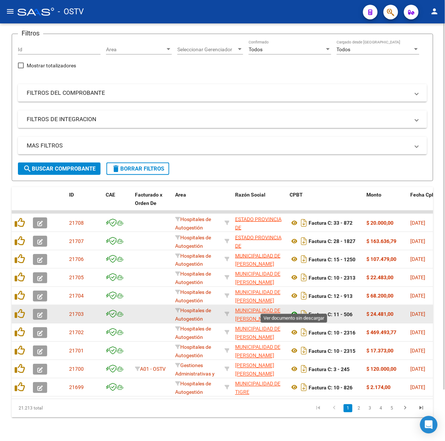
click at [292, 310] on icon at bounding box center [295, 314] width 10 height 9
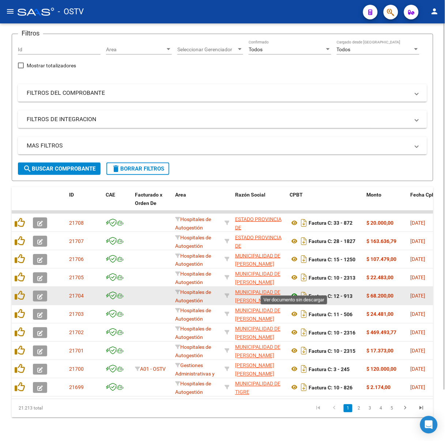
click at [291, 291] on icon at bounding box center [295, 295] width 10 height 9
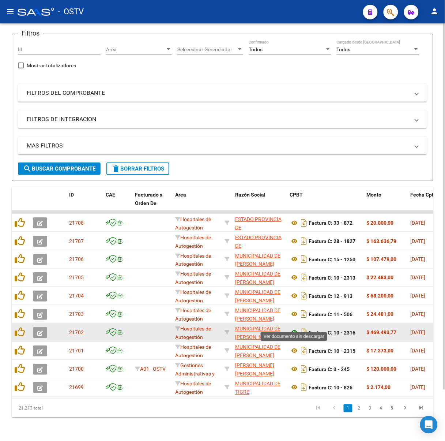
click at [295, 328] on icon at bounding box center [295, 332] width 10 height 9
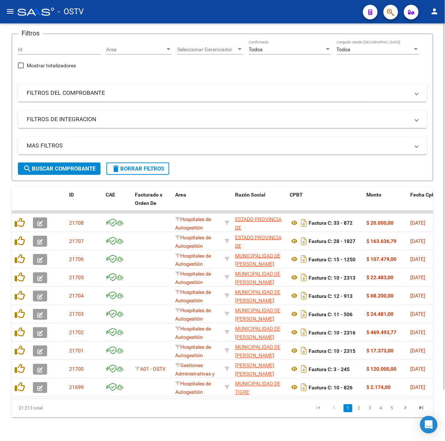
drag, startPoint x: 224, startPoint y: 204, endPoint x: 208, endPoint y: 200, distance: 15.7
click at [223, 210] on datatable-body-cell at bounding box center [227, 211] width 11 height 3
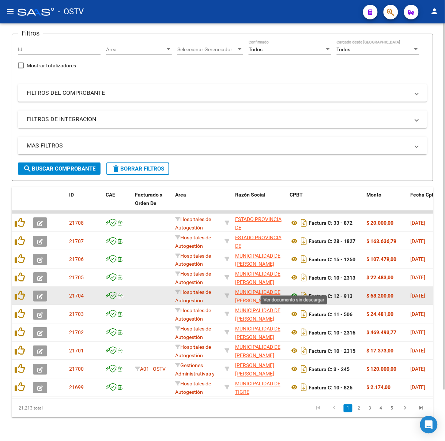
click at [292, 291] on icon at bounding box center [295, 295] width 10 height 9
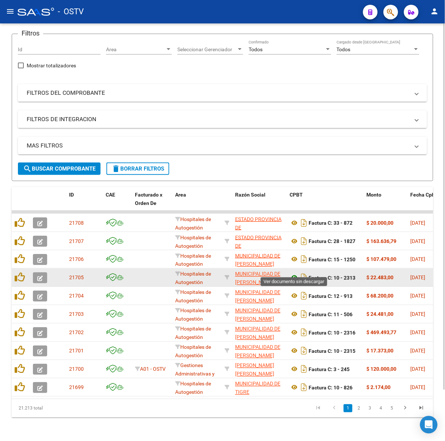
click at [291, 273] on icon at bounding box center [295, 277] width 10 height 9
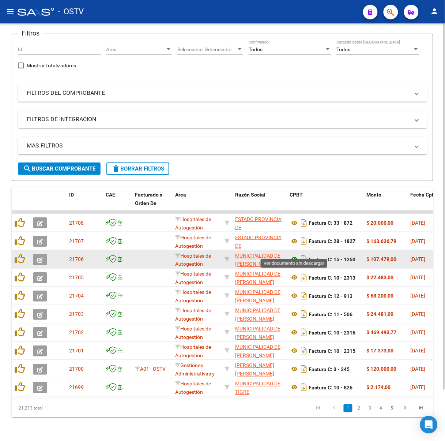
click at [294, 255] on icon at bounding box center [295, 259] width 10 height 9
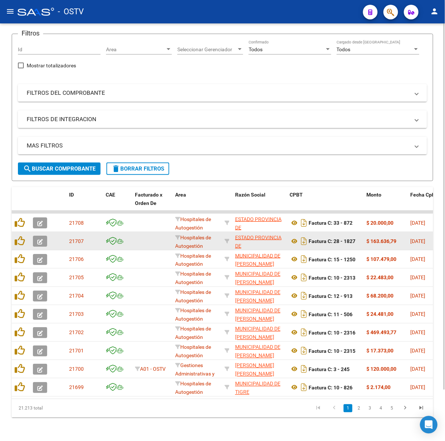
click at [255, 233] on app-link-go-to "ESTADO PROVINCIA DE [GEOGRAPHIC_DATA][PERSON_NAME]" at bounding box center [259, 249] width 49 height 33
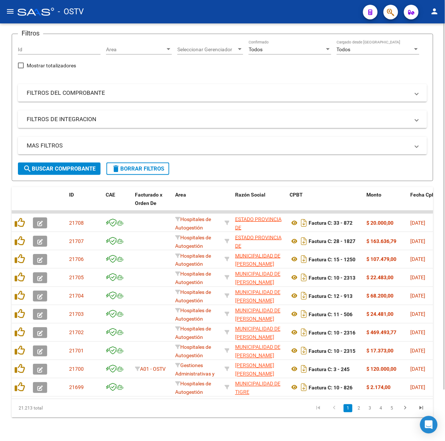
click at [49, 165] on span "search Buscar Comprobante" at bounding box center [59, 168] width 72 height 7
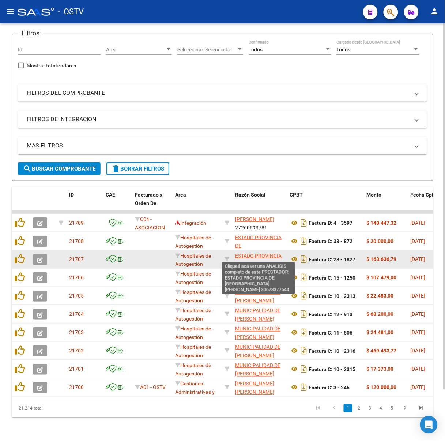
click at [255, 253] on span "ESTADO PROVINCIA DE [GEOGRAPHIC_DATA][PERSON_NAME]" at bounding box center [259, 268] width 49 height 31
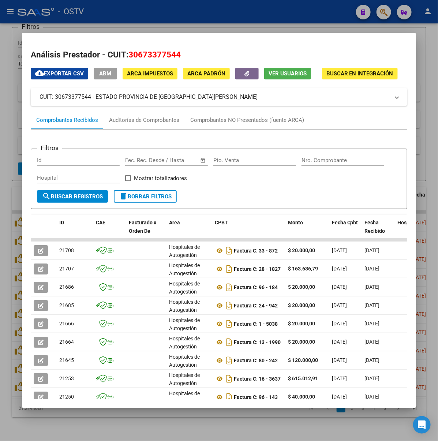
drag, startPoint x: 184, startPoint y: 96, endPoint x: 73, endPoint y: 99, distance: 110.8
click at [73, 99] on mat-panel-title "CUIT: 30673377544 - ESTADO PROVINCIA DE [GEOGRAPHIC_DATA][PERSON_NAME]" at bounding box center [214, 96] width 350 height 9
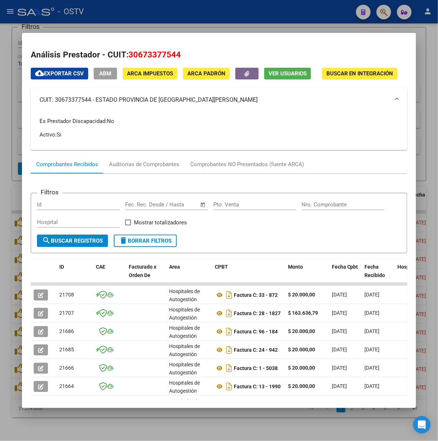
click at [235, 8] on div at bounding box center [219, 220] width 438 height 441
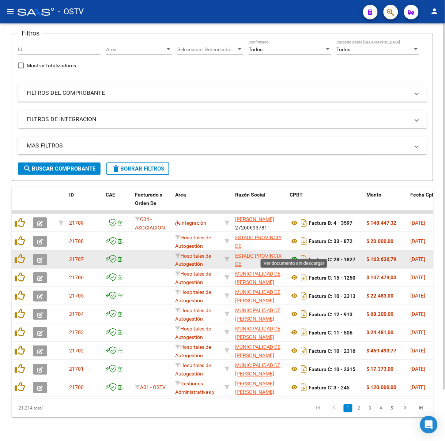
click at [297, 255] on icon at bounding box center [295, 259] width 10 height 9
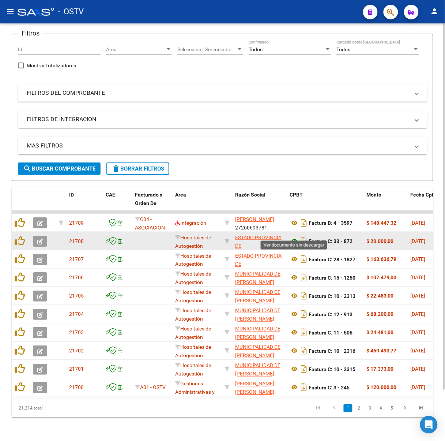
click at [291, 237] on icon at bounding box center [295, 241] width 10 height 9
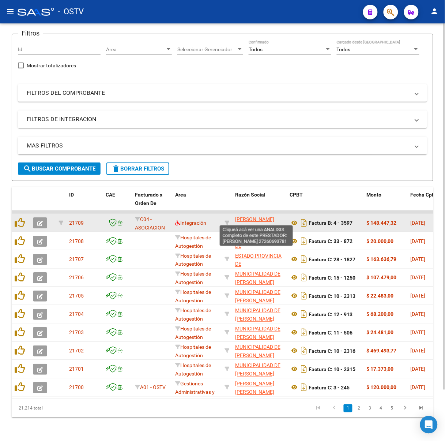
click at [248, 216] on span "[PERSON_NAME]" at bounding box center [254, 219] width 39 height 6
type textarea "27260693781"
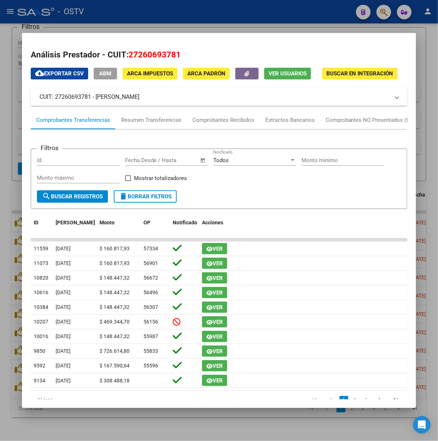
drag, startPoint x: 156, startPoint y: 96, endPoint x: 75, endPoint y: 102, distance: 81.3
click at [75, 102] on mat-expansion-panel-header "CUIT: 27260693781 - [PERSON_NAME]" at bounding box center [219, 97] width 376 height 18
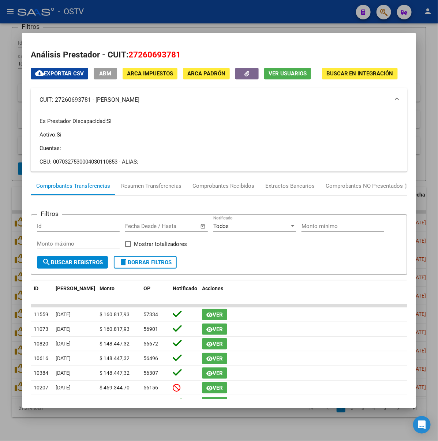
copy mat-panel-title "[PERSON_NAME]"
click at [237, 14] on div at bounding box center [219, 220] width 438 height 441
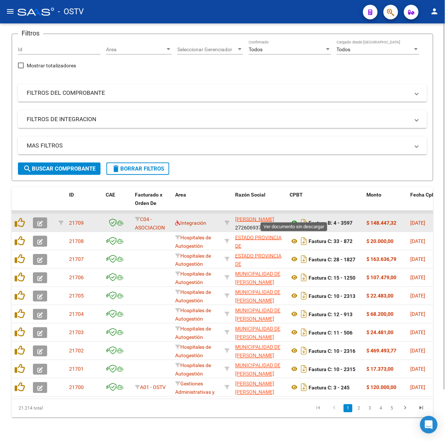
click at [294, 218] on icon at bounding box center [295, 222] width 10 height 9
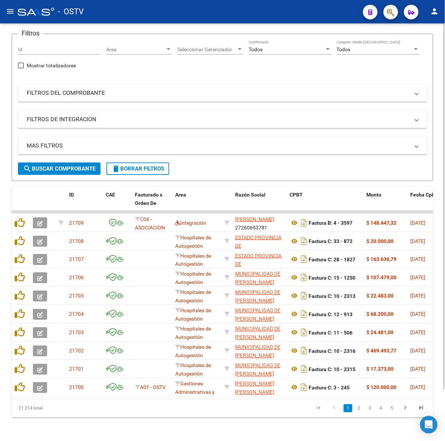
click at [64, 162] on button "search Buscar Comprobante" at bounding box center [59, 168] width 83 height 12
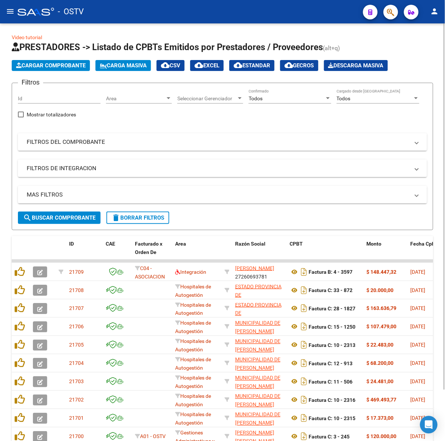
scroll to position [0, 0]
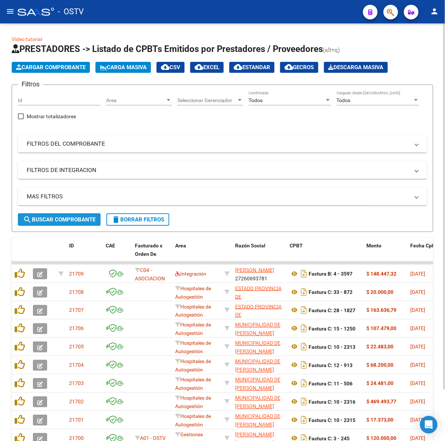
click at [30, 219] on mat-icon "search" at bounding box center [27, 219] width 9 height 9
click at [73, 221] on span "search Buscar Comprobante" at bounding box center [59, 219] width 72 height 7
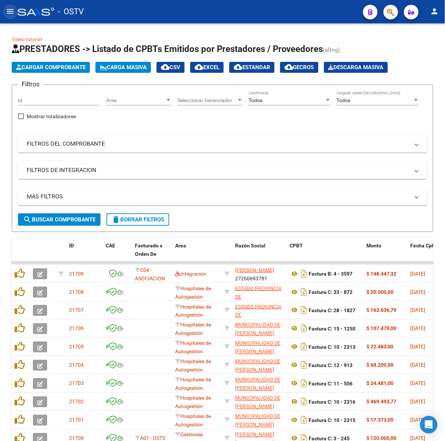
click at [11, 7] on mat-icon "menu" at bounding box center [10, 11] width 9 height 9
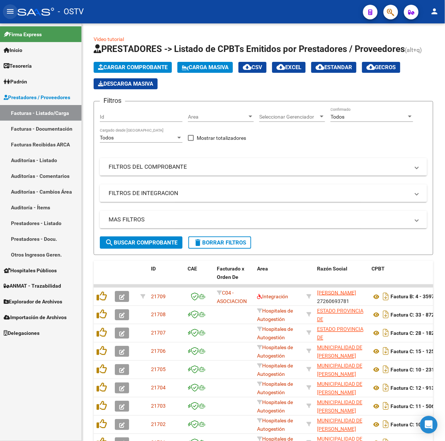
click at [11, 7] on mat-icon "menu" at bounding box center [10, 11] width 9 height 9
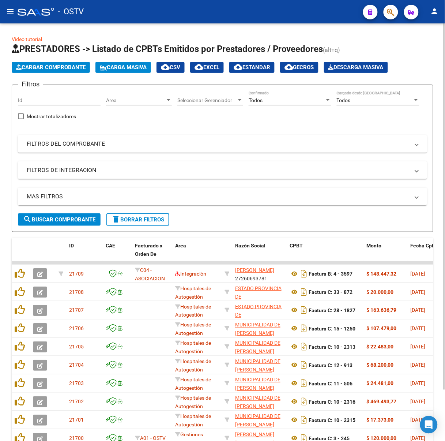
click at [244, 144] on mat-panel-title "FILTROS DEL COMPROBANTE" at bounding box center [218, 144] width 383 height 8
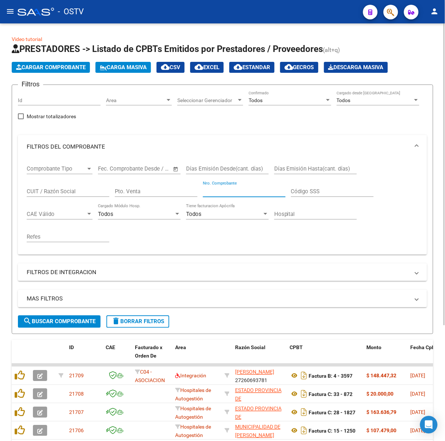
click at [246, 193] on input "Nro. Comprobante" at bounding box center [244, 191] width 83 height 7
click at [83, 190] on input "CUIT / Razón Social" at bounding box center [68, 191] width 83 height 7
type input "33685444459"
click at [87, 323] on button "search Buscar Comprobante" at bounding box center [59, 321] width 83 height 12
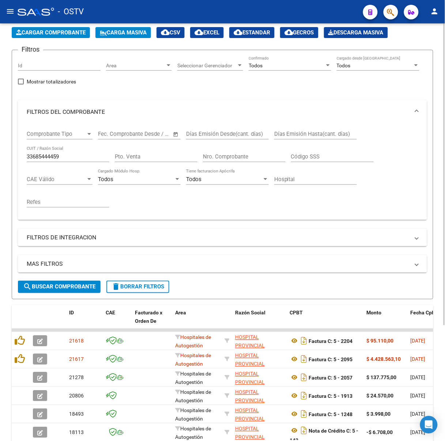
scroll to position [49, 0]
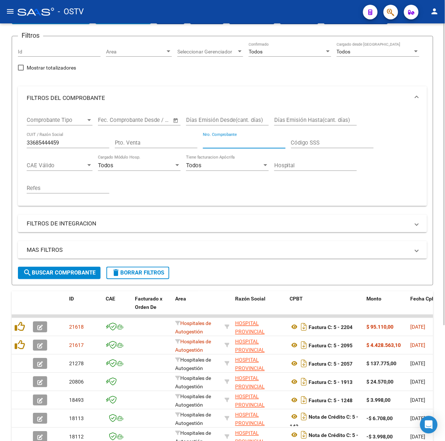
click at [236, 141] on input "Nro. Comprobante" at bounding box center [244, 142] width 83 height 7
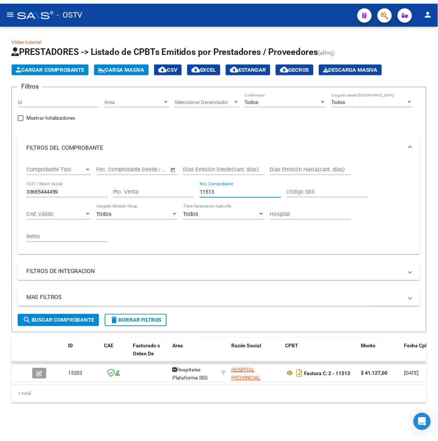
scroll to position [0, 0]
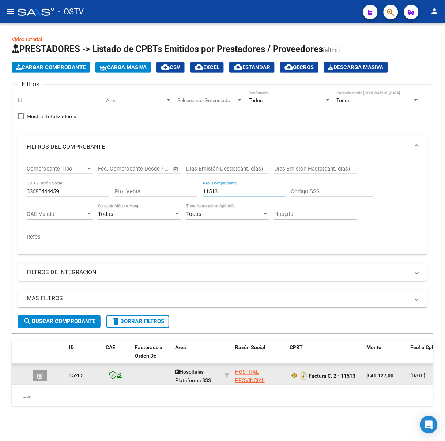
type input "11513"
click at [42, 373] on icon "button" at bounding box center [39, 375] width 5 height 5
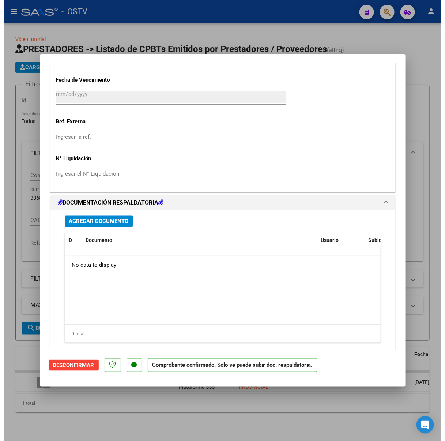
scroll to position [484, 0]
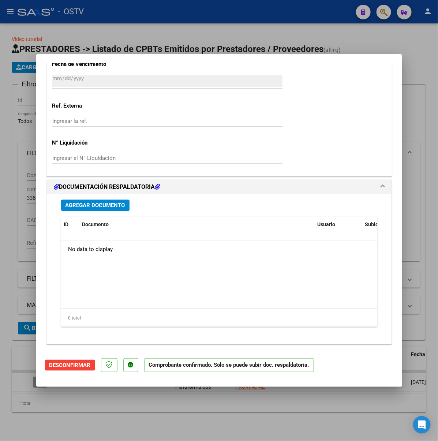
click at [226, 53] on div at bounding box center [219, 220] width 438 height 441
type input "$ 0,00"
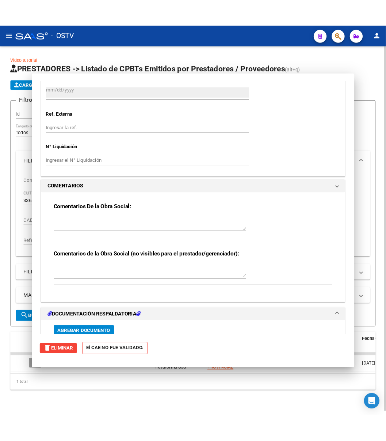
scroll to position [0, 0]
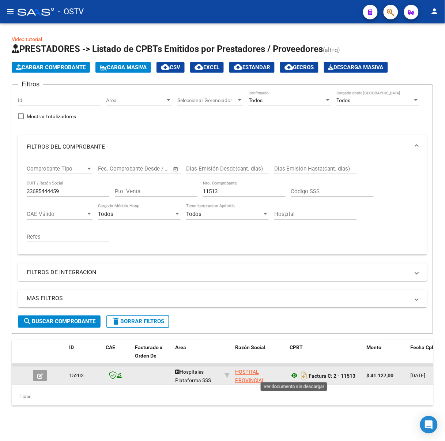
click at [293, 373] on icon at bounding box center [295, 375] width 10 height 9
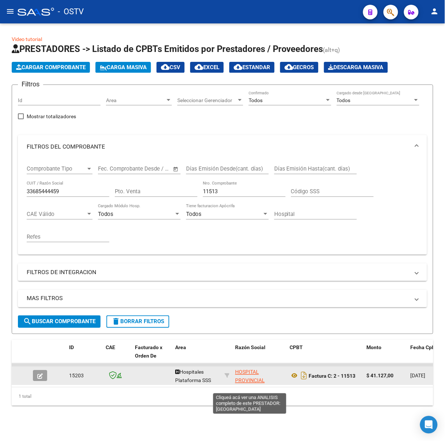
click at [252, 378] on span "HOSPITAL PROVINCIAL ROSARIO" at bounding box center [250, 380] width 30 height 23
type textarea "33685444459"
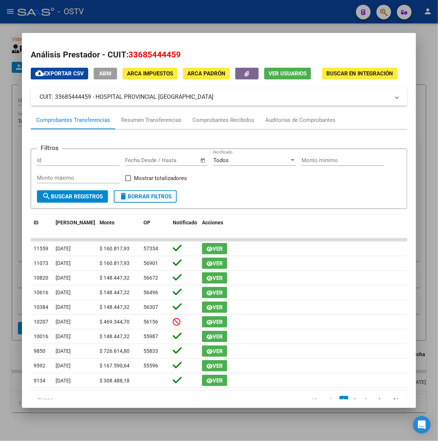
drag, startPoint x: 162, startPoint y: 97, endPoint x: 73, endPoint y: 99, distance: 88.5
click at [73, 99] on mat-panel-title "CUIT: 33685444459 - HOSPITAL PROVINCIAL [GEOGRAPHIC_DATA]" at bounding box center [214, 96] width 350 height 9
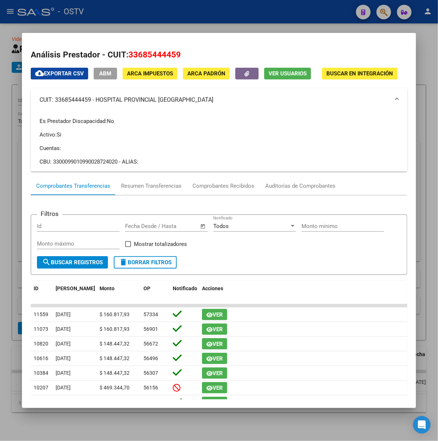
click at [156, 14] on div at bounding box center [219, 220] width 438 height 441
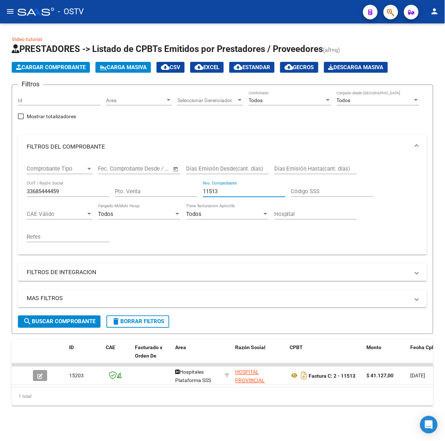
drag, startPoint x: 241, startPoint y: 191, endPoint x: 193, endPoint y: 188, distance: 48.0
click at [193, 188] on div "Comprobante Tipo Comprobante Tipo Fecha inicio – Fecha fin Fec. Comprobante Des…" at bounding box center [223, 203] width 392 height 90
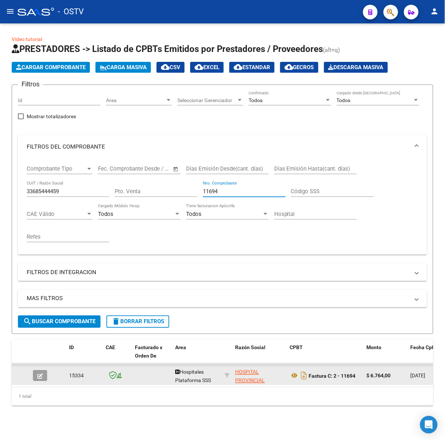
type input "11694"
click at [40, 374] on icon "button" at bounding box center [39, 375] width 5 height 5
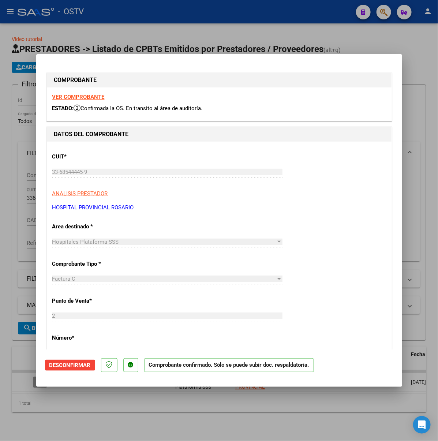
click at [166, 46] on div at bounding box center [219, 220] width 438 height 441
type input "$ 0,00"
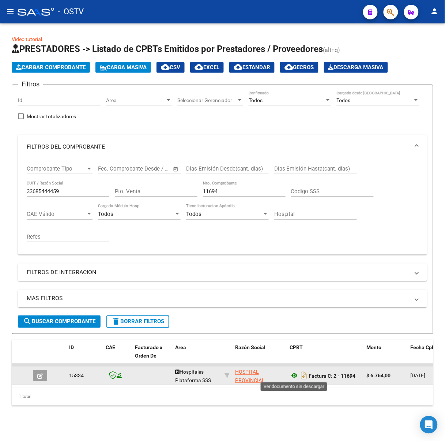
click at [296, 374] on icon at bounding box center [295, 375] width 10 height 9
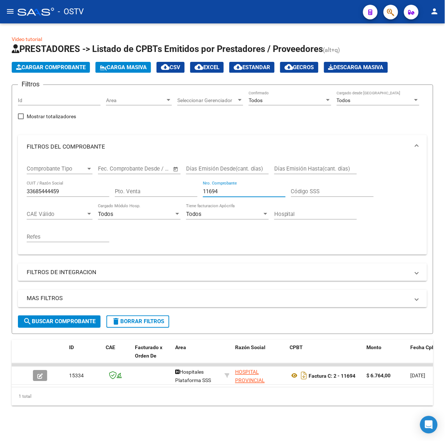
drag, startPoint x: 227, startPoint y: 189, endPoint x: 124, endPoint y: 192, distance: 103.5
click at [124, 192] on div "Comprobante Tipo Comprobante Tipo Fecha inicio – Fecha fin Fec. Comprobante Des…" at bounding box center [223, 203] width 392 height 90
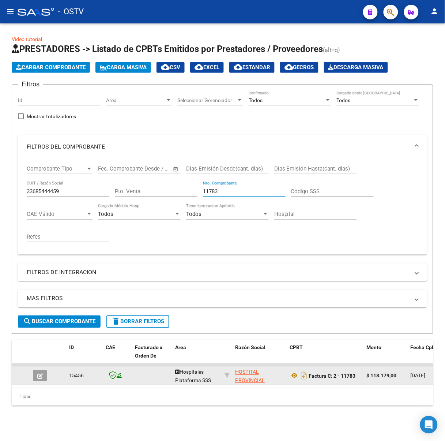
type input "11783"
click at [41, 373] on icon "button" at bounding box center [39, 375] width 5 height 5
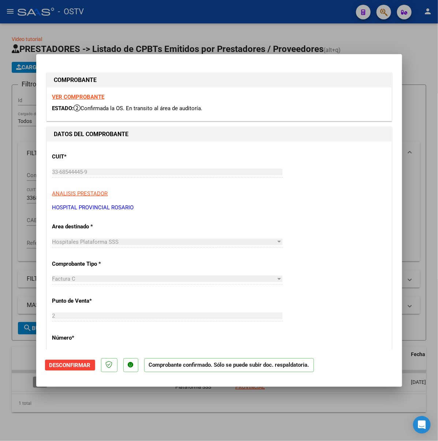
click at [243, 419] on div at bounding box center [219, 220] width 438 height 441
type input "$ 0,00"
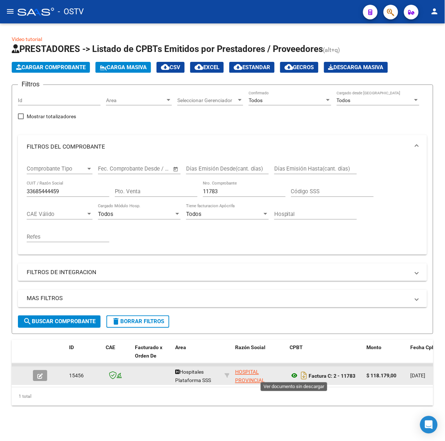
click at [294, 374] on icon at bounding box center [295, 375] width 10 height 9
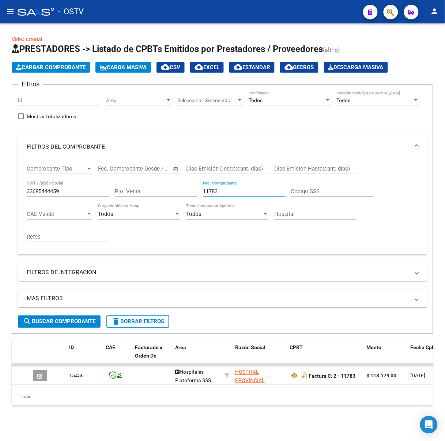
drag, startPoint x: 252, startPoint y: 187, endPoint x: 95, endPoint y: 180, distance: 156.6
click at [103, 182] on div "Comprobante Tipo Comprobante Tipo Fecha inicio – Fecha fin Fec. Comprobante Des…" at bounding box center [223, 203] width 392 height 90
drag, startPoint x: 80, startPoint y: 192, endPoint x: -18, endPoint y: 196, distance: 98.4
click at [0, 196] on html "menu - OSTV person Firma Express Inicio Calendario SSS Instructivos Contacto OS…" at bounding box center [222, 220] width 445 height 441
click at [78, 316] on button "search Buscar Comprobante" at bounding box center [59, 321] width 83 height 12
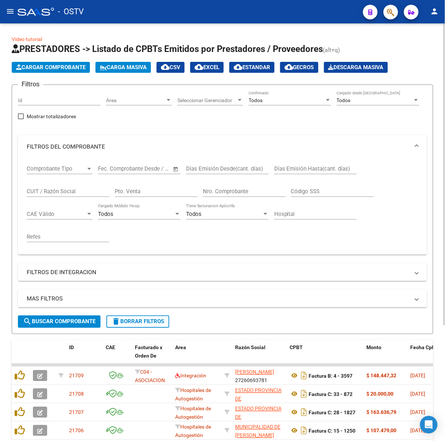
click at [83, 324] on button "search Buscar Comprobante" at bounding box center [59, 321] width 83 height 12
